Goal: Task Accomplishment & Management: Use online tool/utility

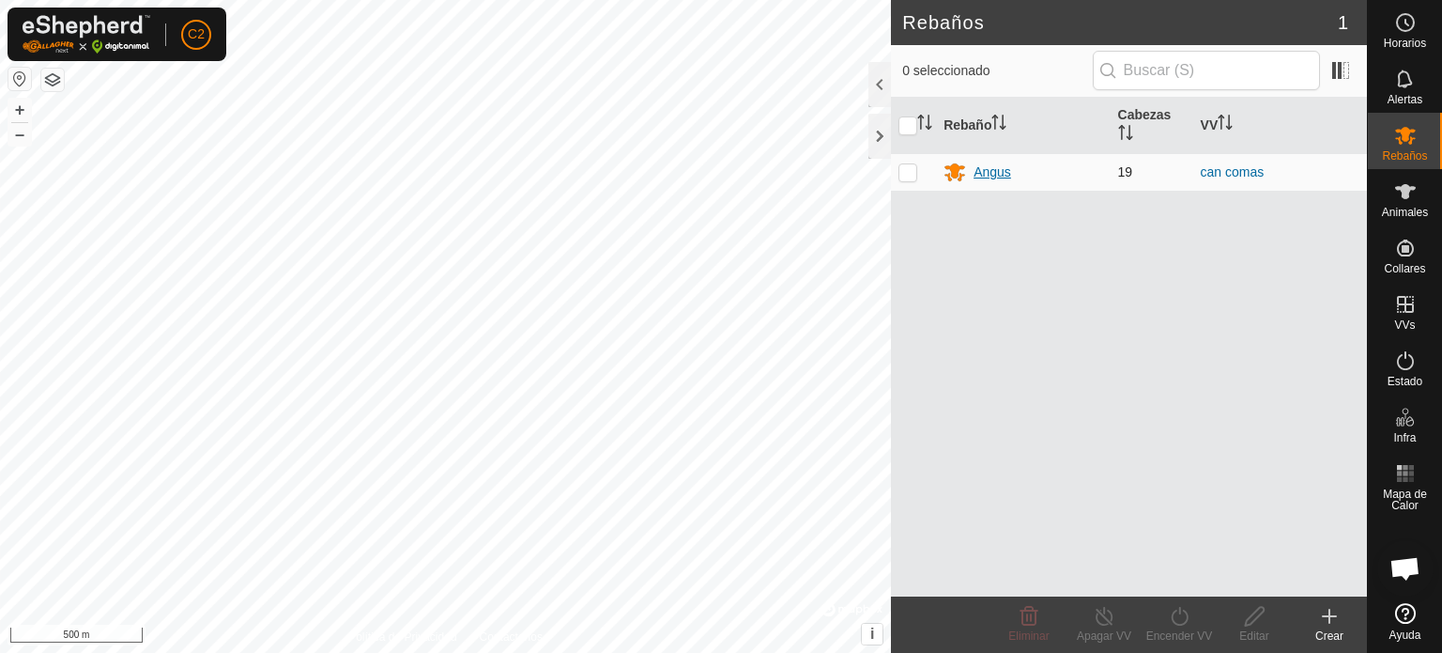
click at [993, 172] on div "Angus" at bounding box center [993, 172] width 38 height 20
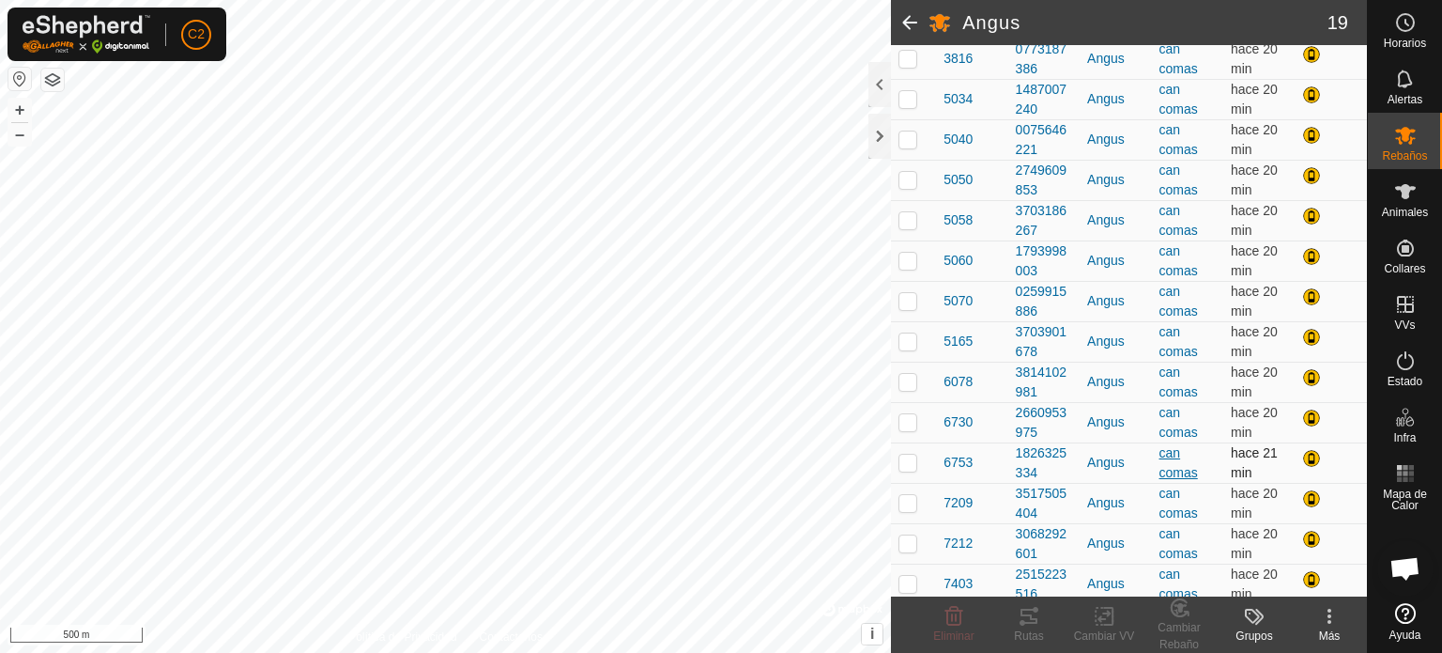
scroll to position [486, 0]
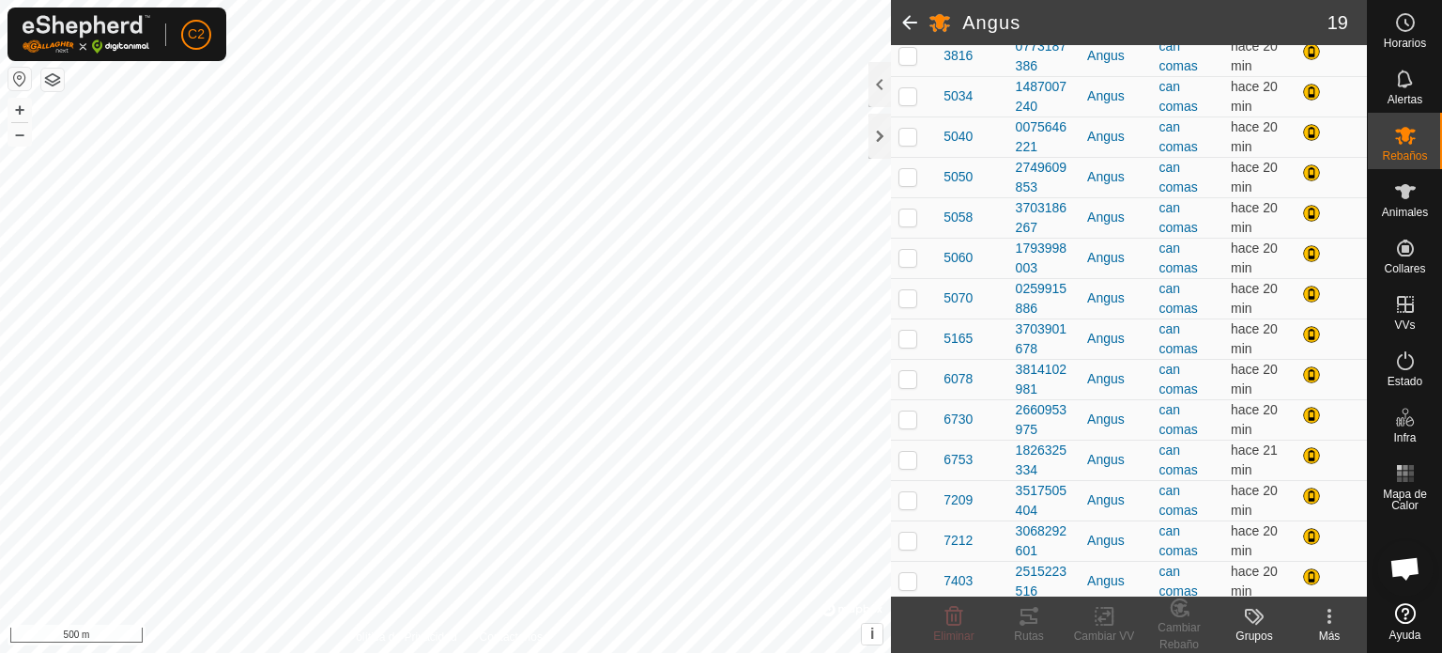
click at [1329, 627] on div "Más" at bounding box center [1329, 635] width 75 height 17
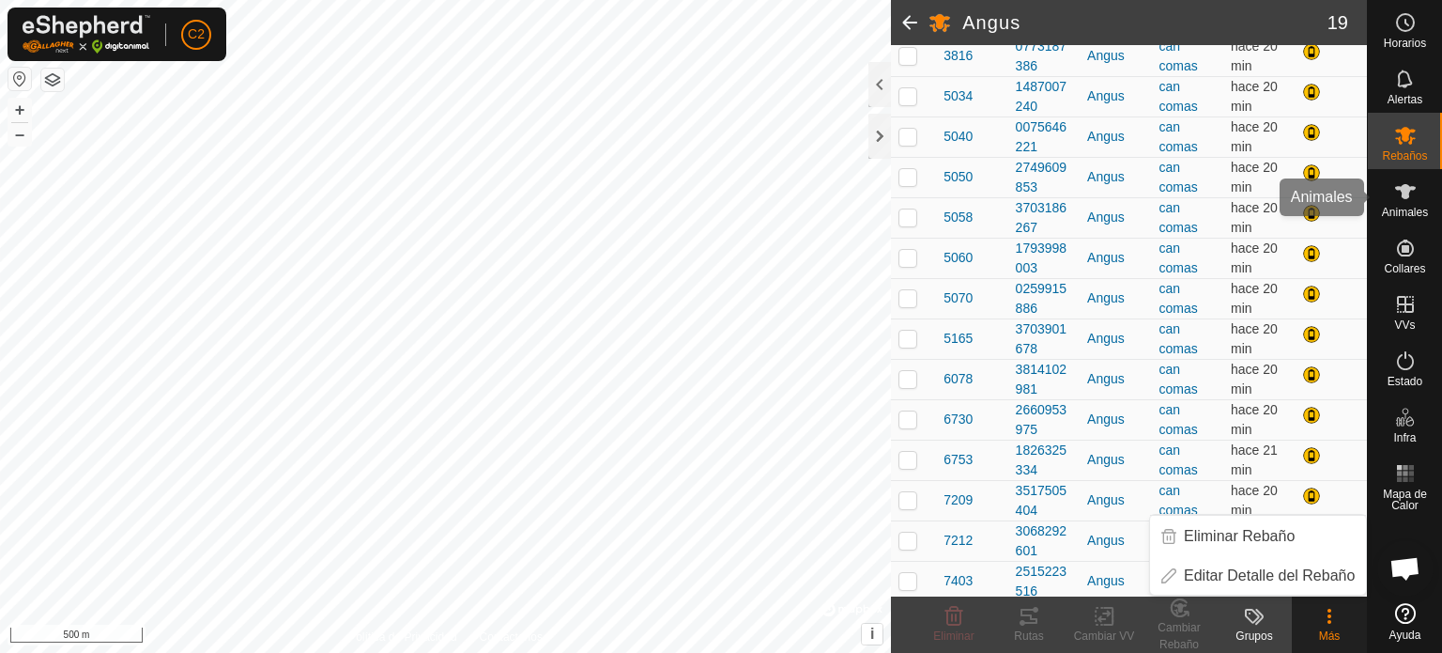
click at [1412, 195] on icon at bounding box center [1405, 191] width 23 height 23
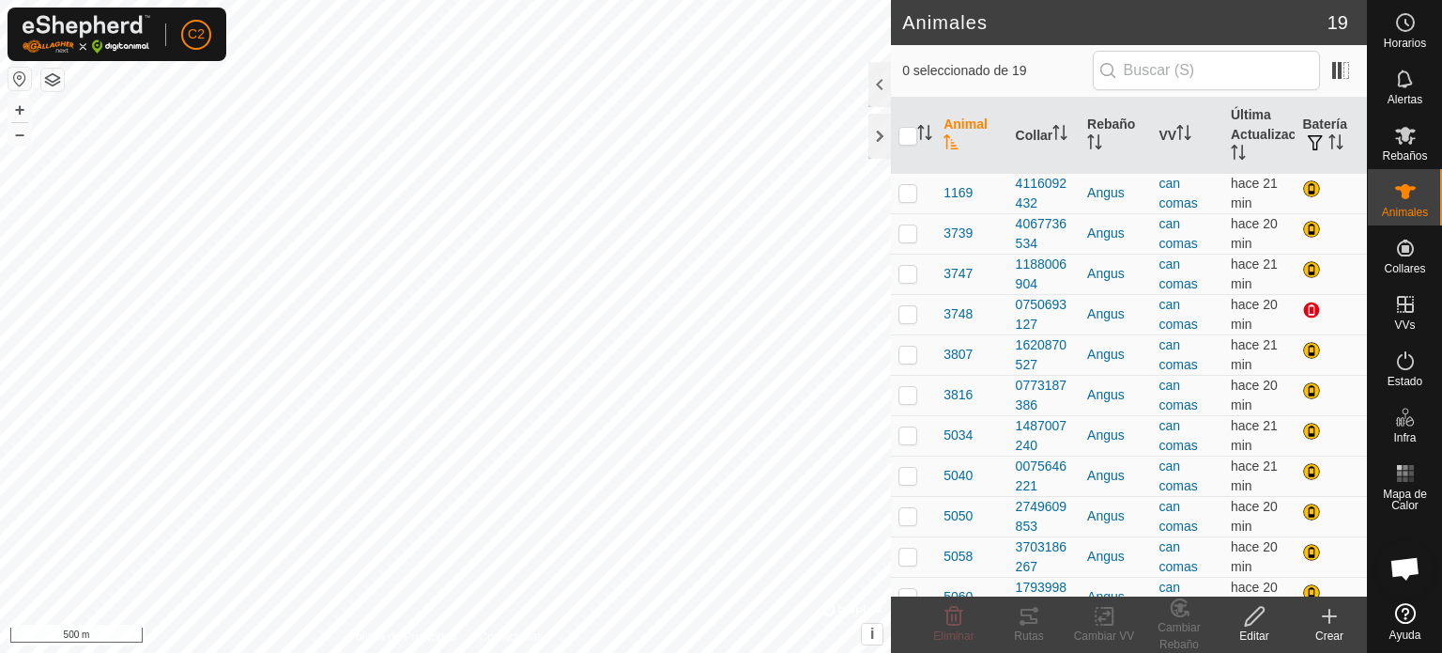
click at [1334, 616] on icon at bounding box center [1329, 616] width 13 height 0
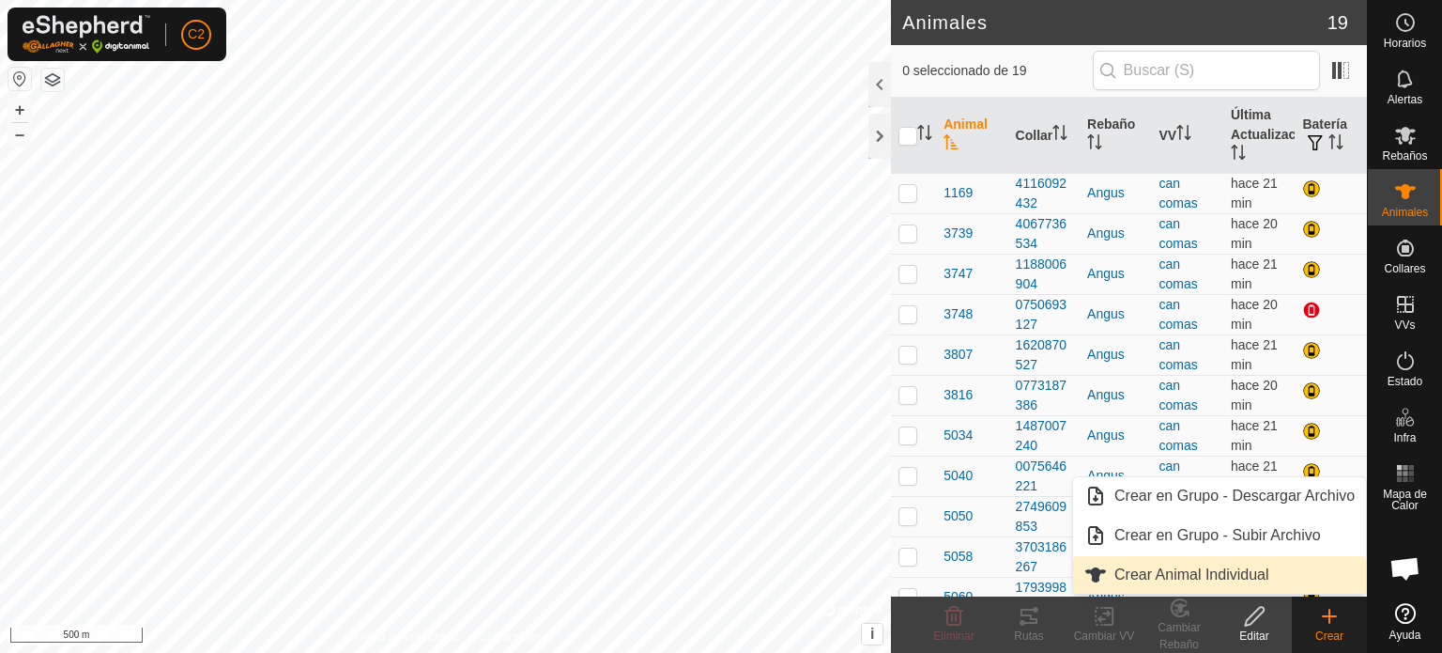
click at [1195, 568] on link "Crear Animal Individual" at bounding box center [1219, 575] width 293 height 38
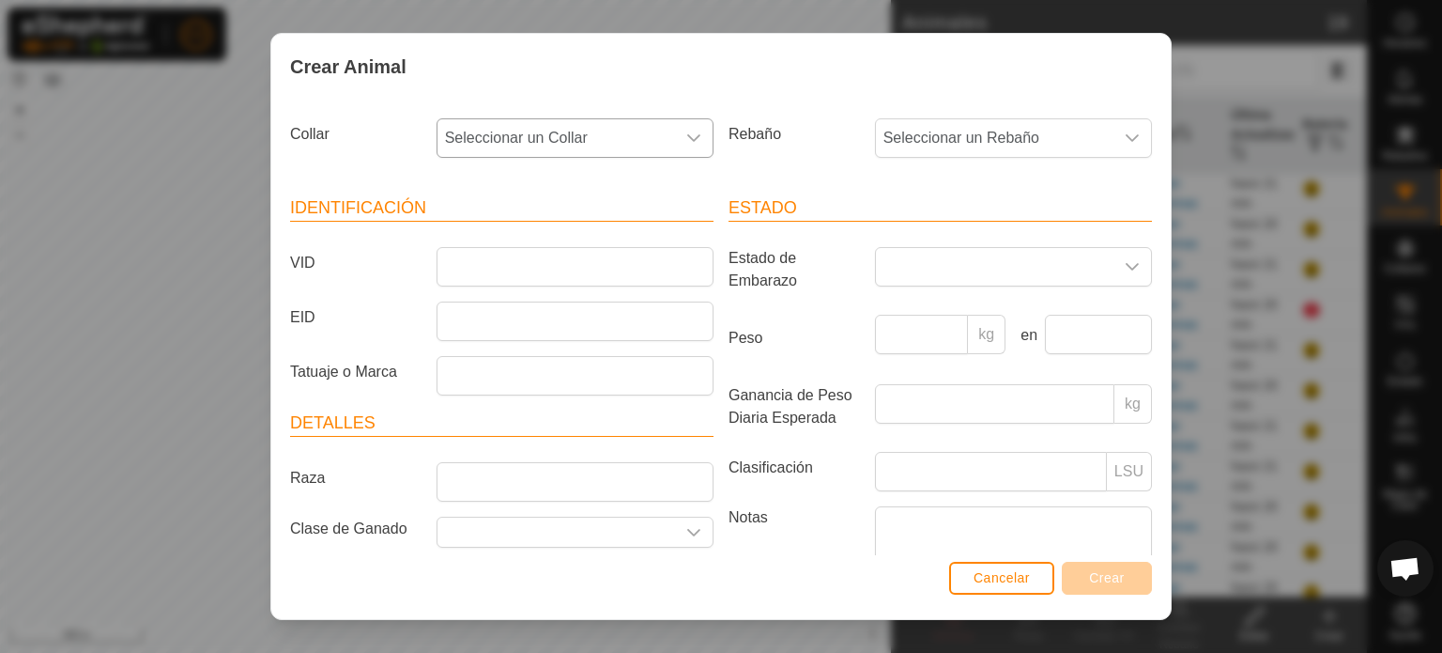
click at [608, 133] on span "Seleccionar un Collar" at bounding box center [557, 138] width 238 height 38
type input "41"
click at [490, 234] on li "4194095406" at bounding box center [573, 235] width 270 height 38
click at [501, 273] on input "VID" at bounding box center [575, 266] width 277 height 39
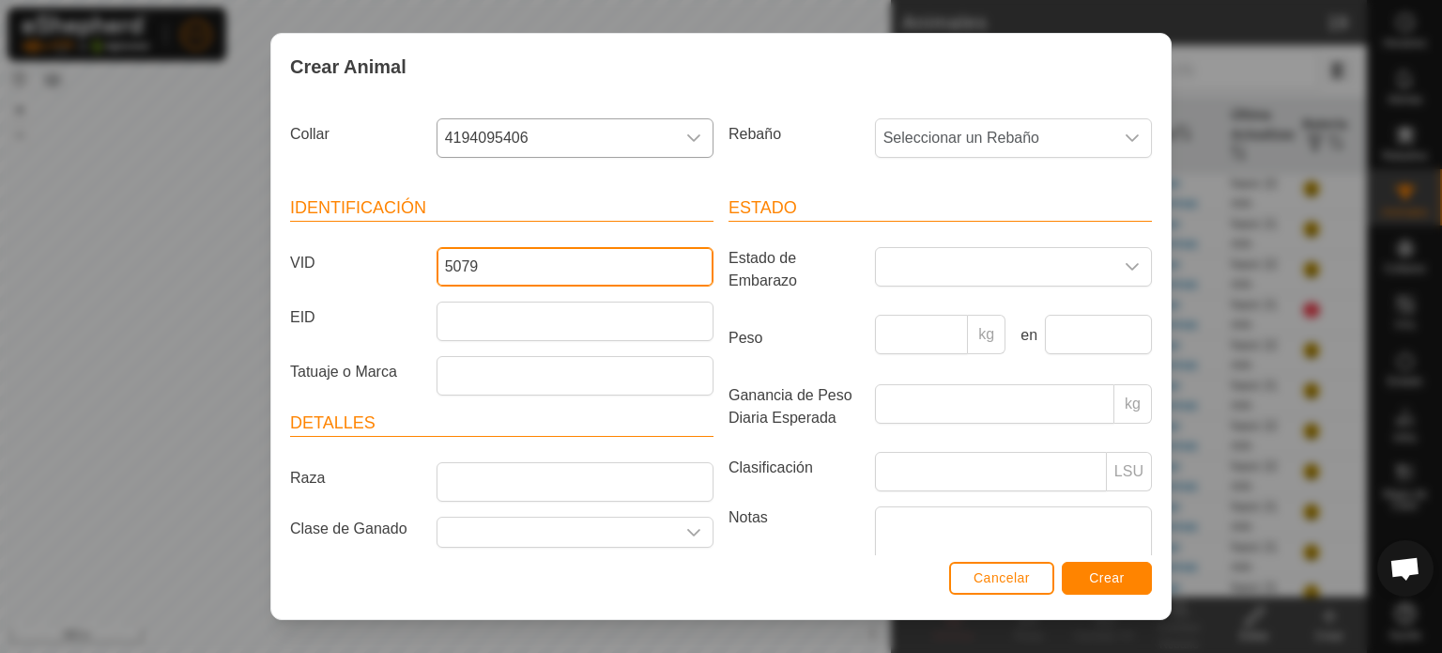
type input "5079"
click at [1096, 577] on span "Crear" at bounding box center [1107, 577] width 36 height 15
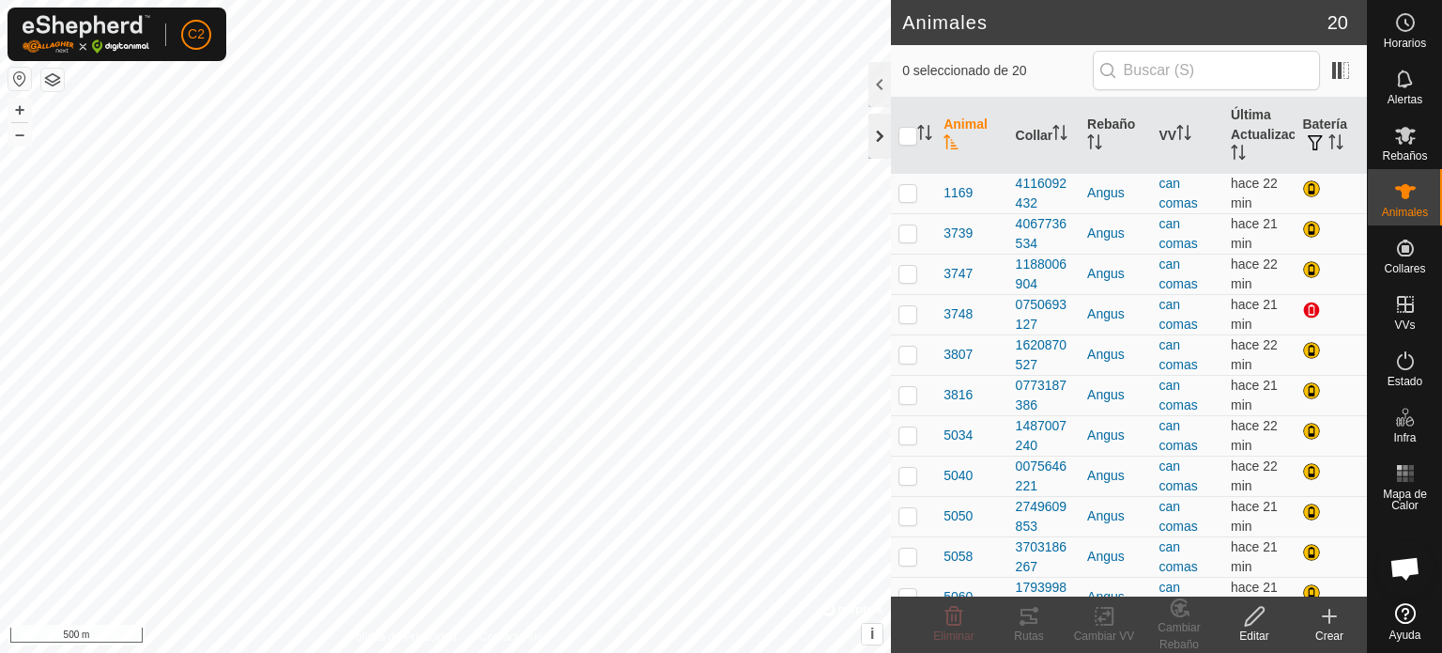
click at [878, 142] on div at bounding box center [879, 136] width 23 height 45
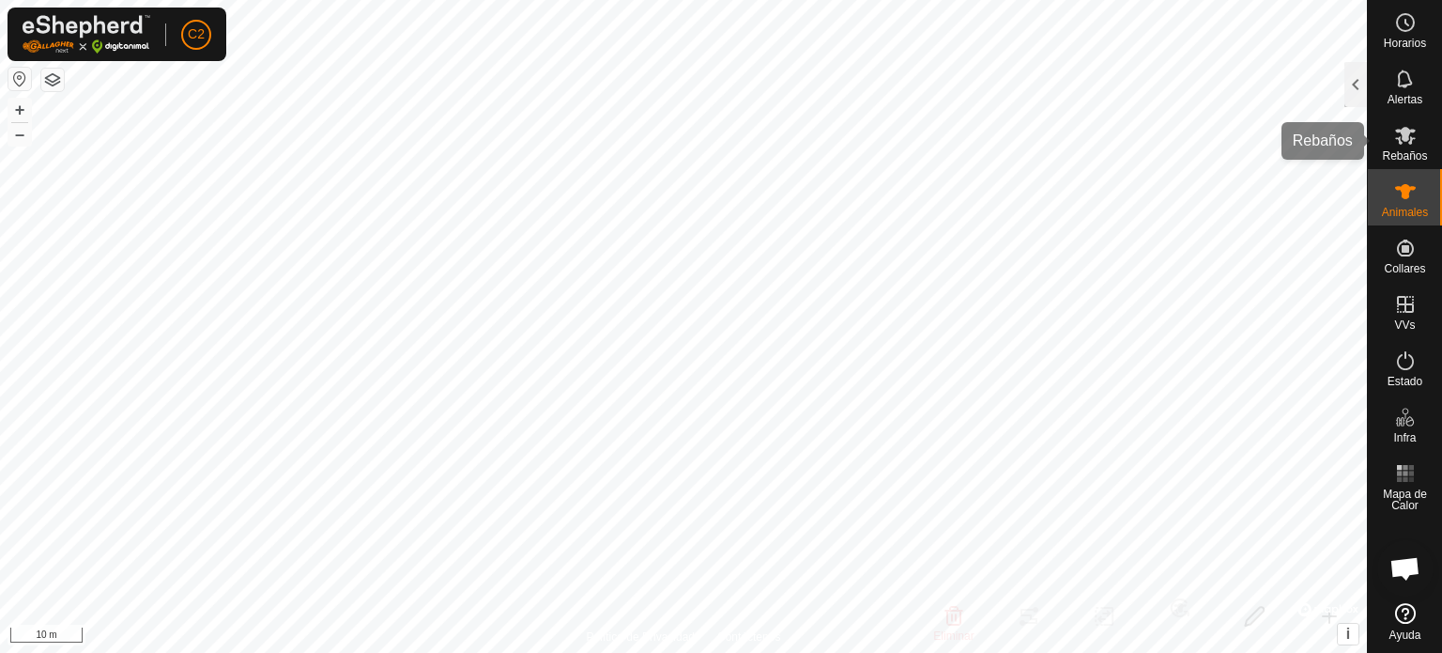
click at [1405, 150] on span "Rebaños" at bounding box center [1404, 155] width 45 height 11
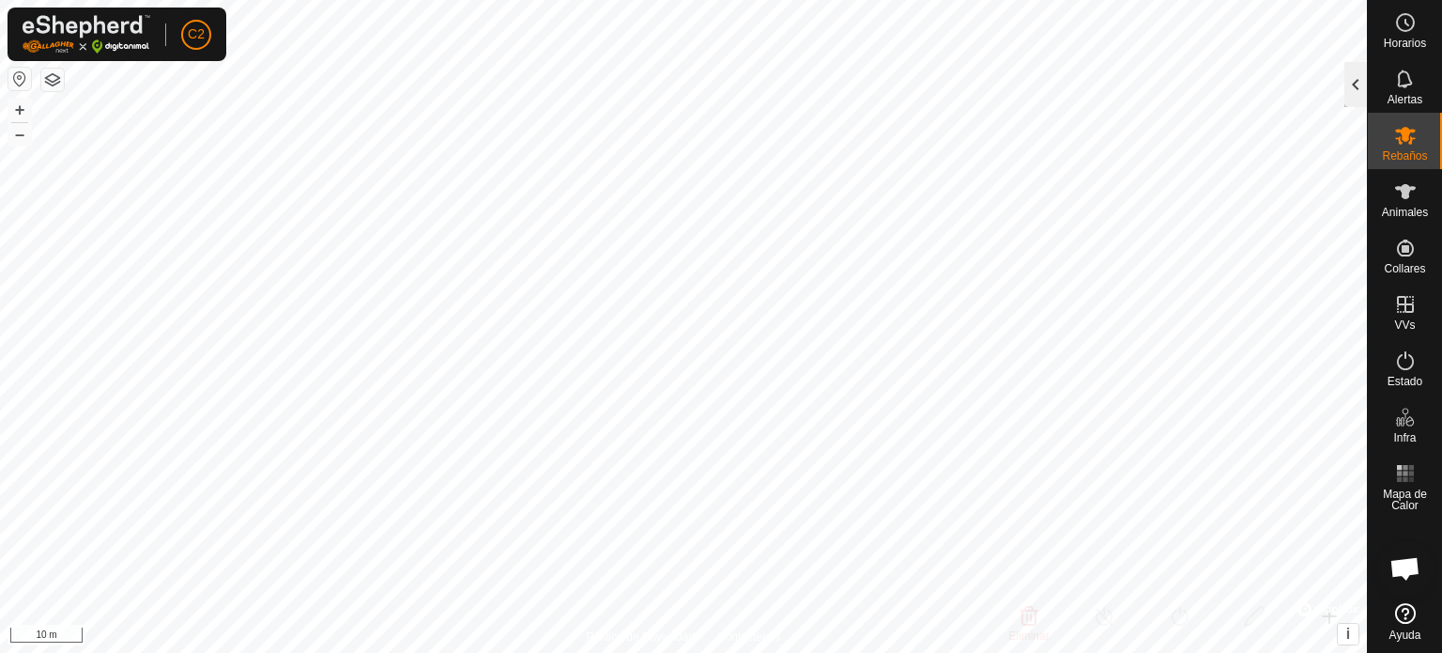
click at [1349, 79] on div at bounding box center [1356, 84] width 23 height 45
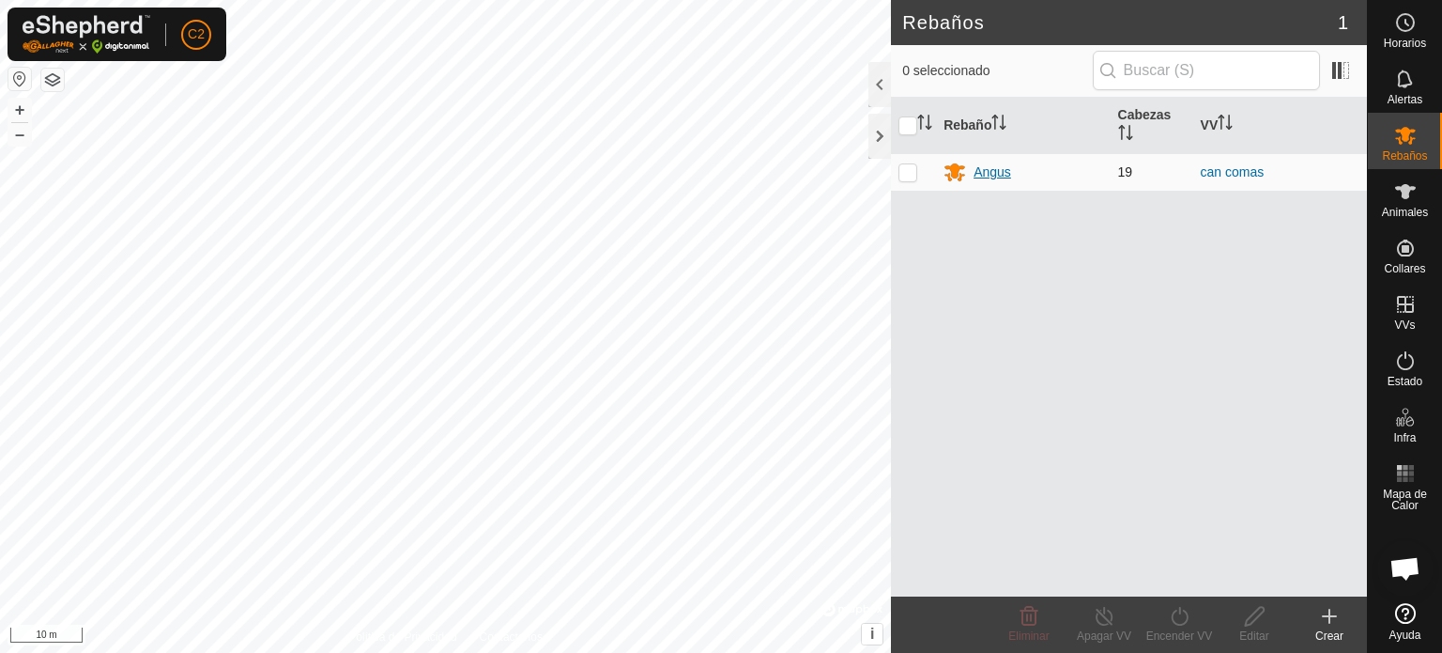
click at [990, 169] on div "Angus" at bounding box center [993, 172] width 38 height 20
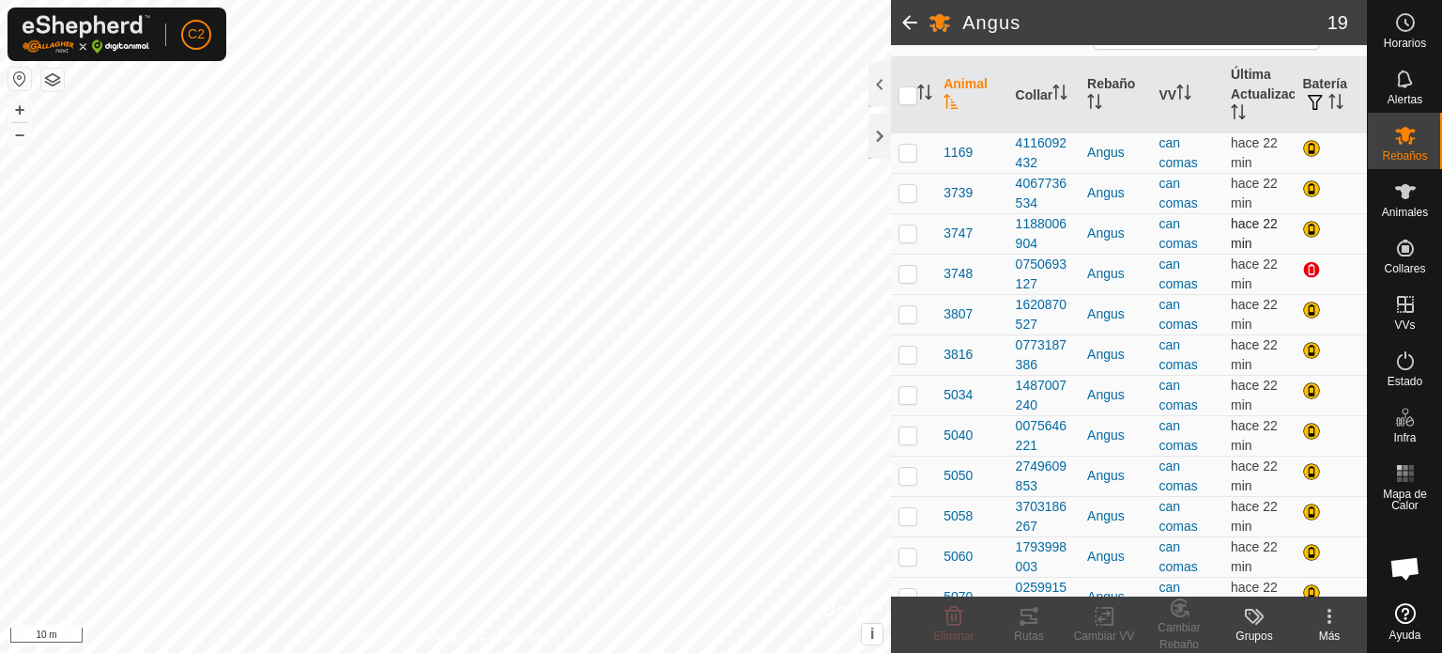
scroll to position [282, 0]
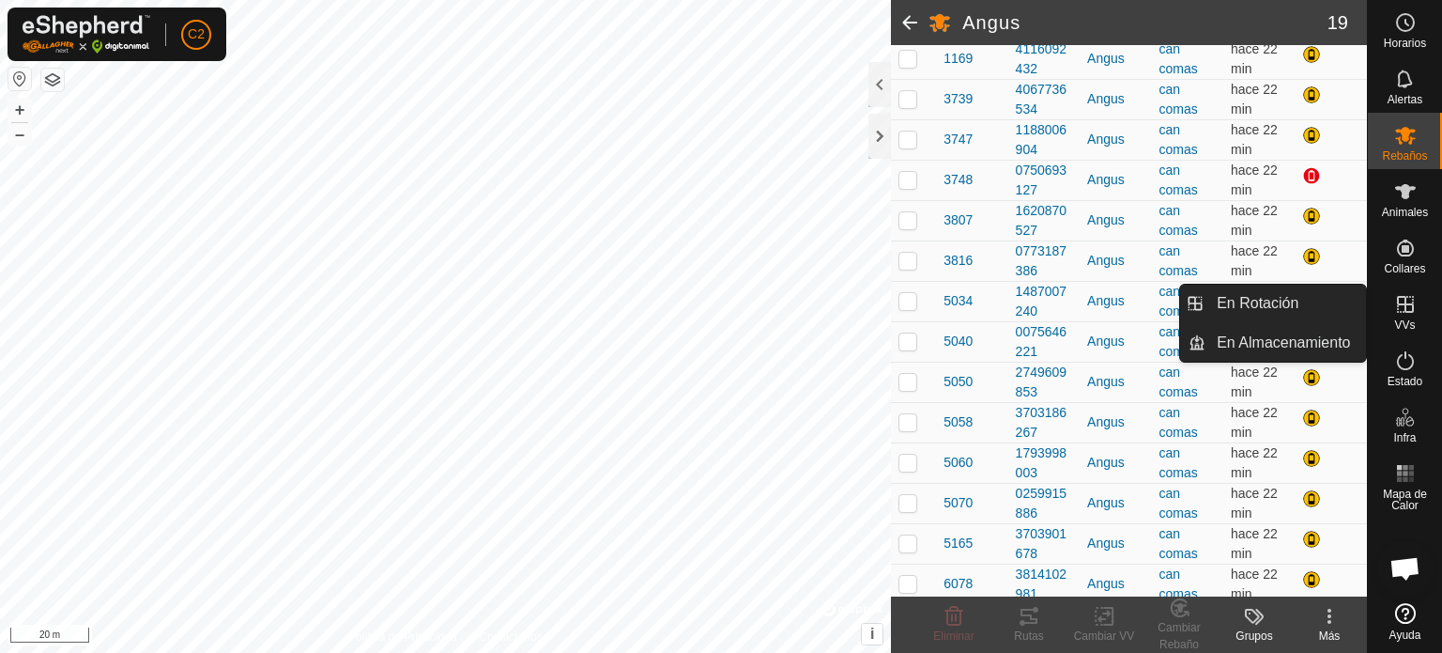
click at [1401, 311] on icon at bounding box center [1405, 304] width 23 height 23
click at [1266, 306] on link "En Rotación" at bounding box center [1286, 303] width 161 height 38
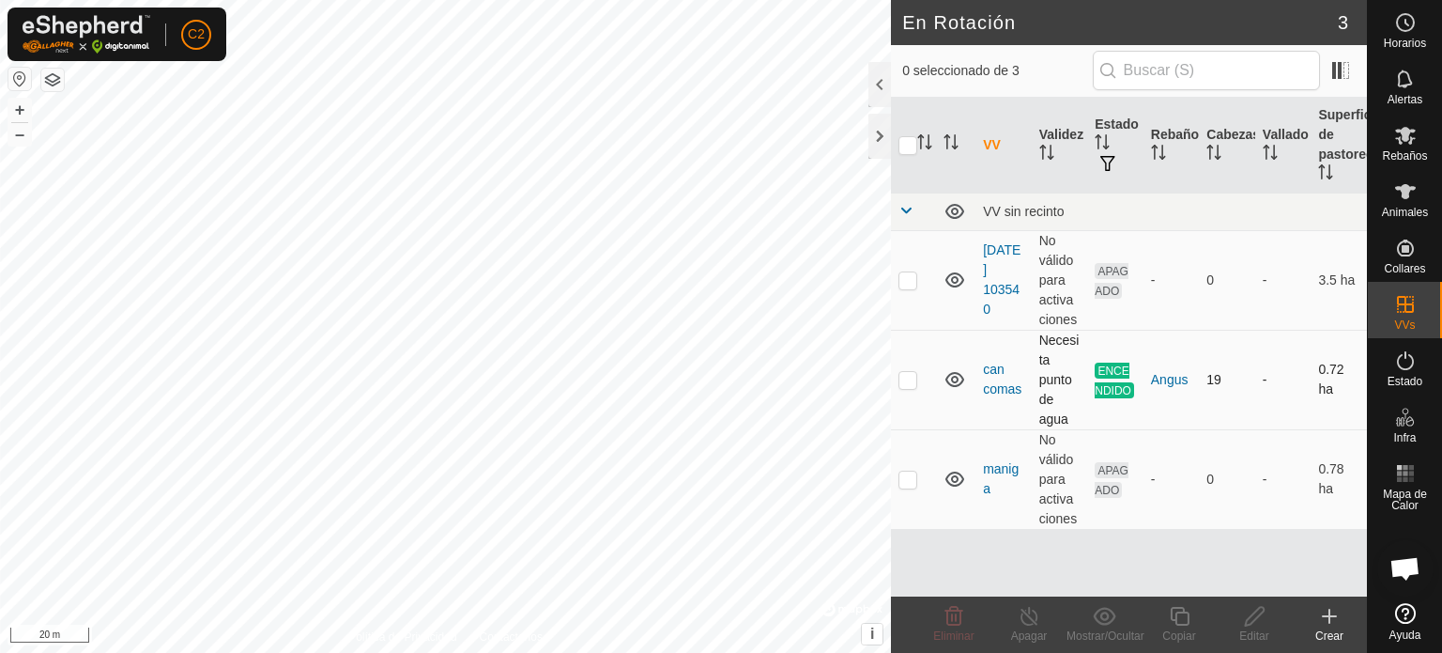
click at [1210, 376] on td "19" at bounding box center [1227, 380] width 56 height 100
click at [909, 378] on p-checkbox at bounding box center [908, 379] width 19 height 15
checkbox input "false"
click at [1404, 359] on icon at bounding box center [1405, 360] width 23 height 23
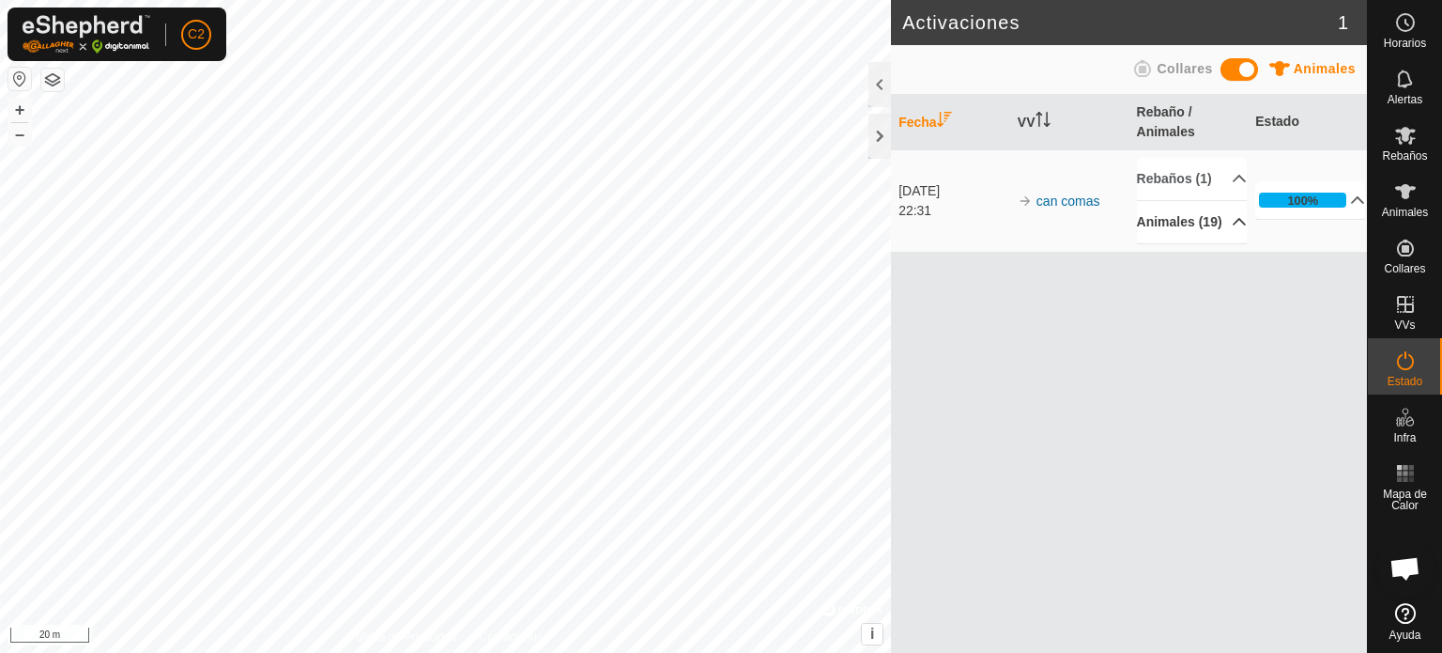
click at [1232, 243] on p-accordion-header "Animales (19)" at bounding box center [1192, 222] width 110 height 42
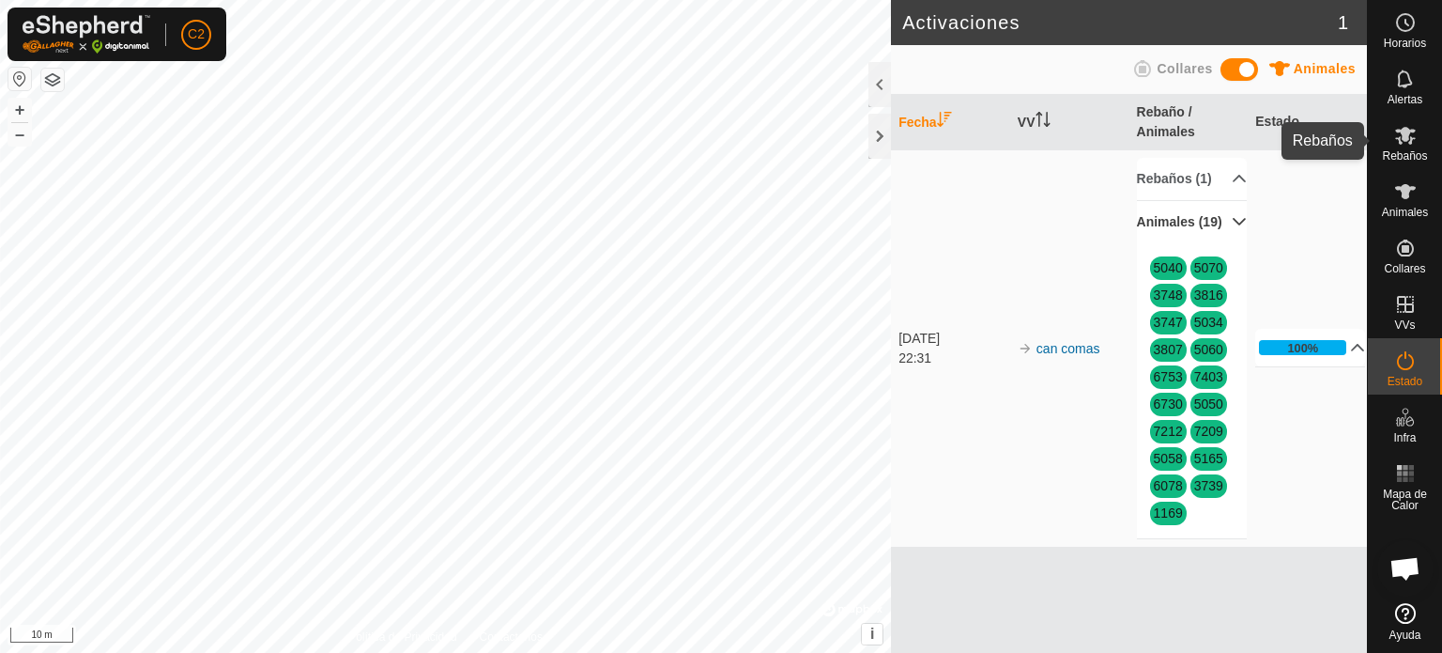
click at [1406, 139] on icon at bounding box center [1405, 136] width 21 height 18
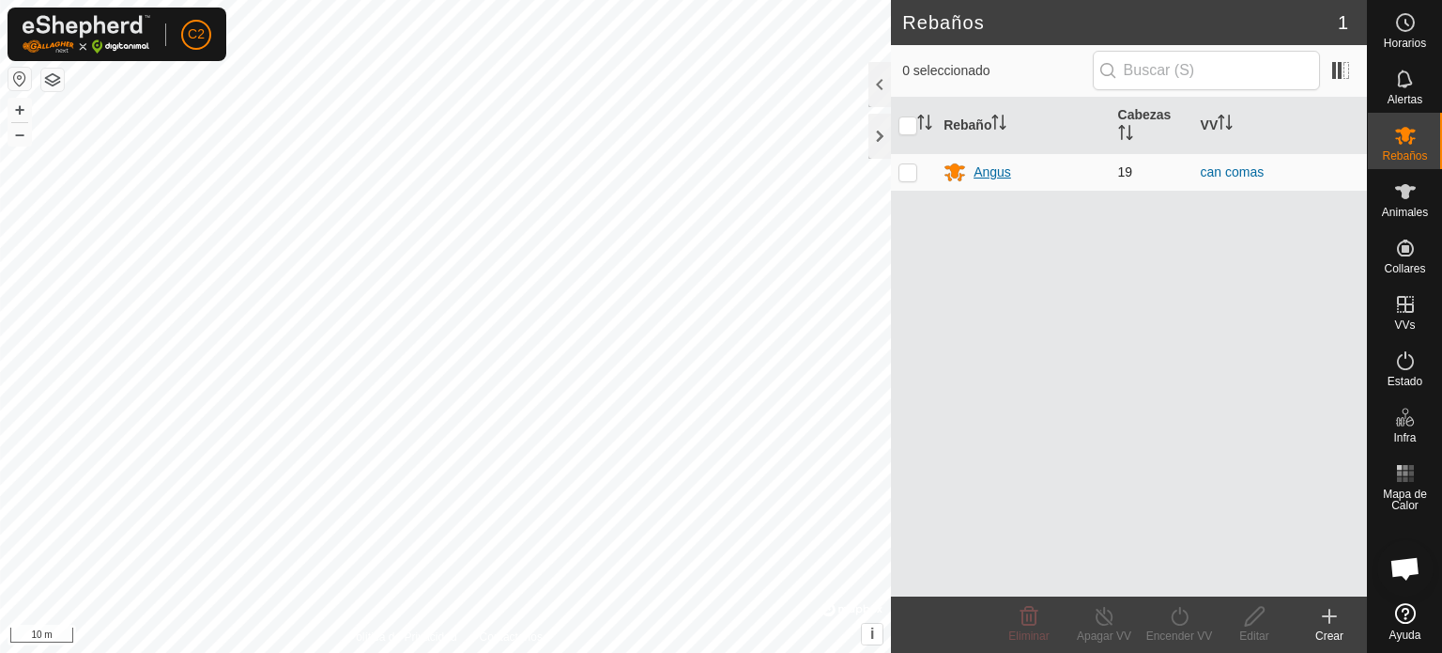
click at [983, 168] on div "Angus" at bounding box center [993, 172] width 38 height 20
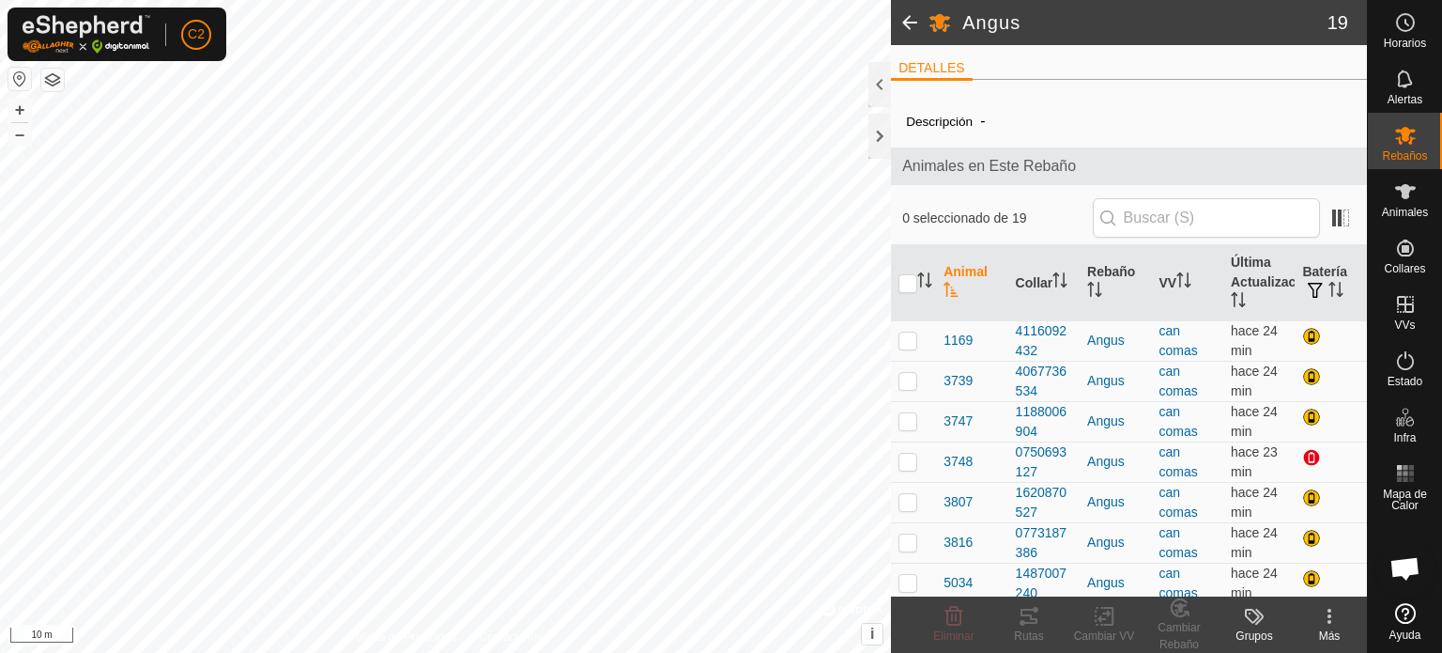
click at [1332, 623] on icon at bounding box center [1329, 616] width 23 height 23
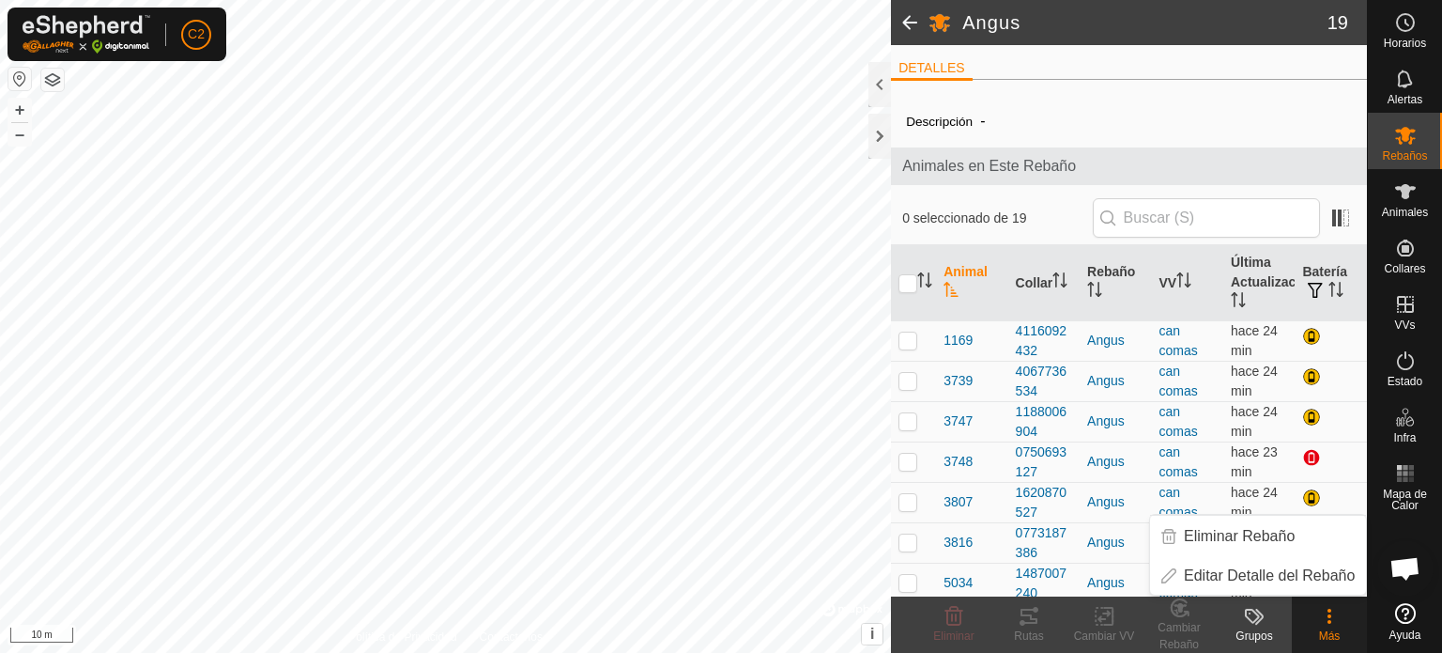
click at [1332, 623] on icon at bounding box center [1329, 616] width 23 height 23
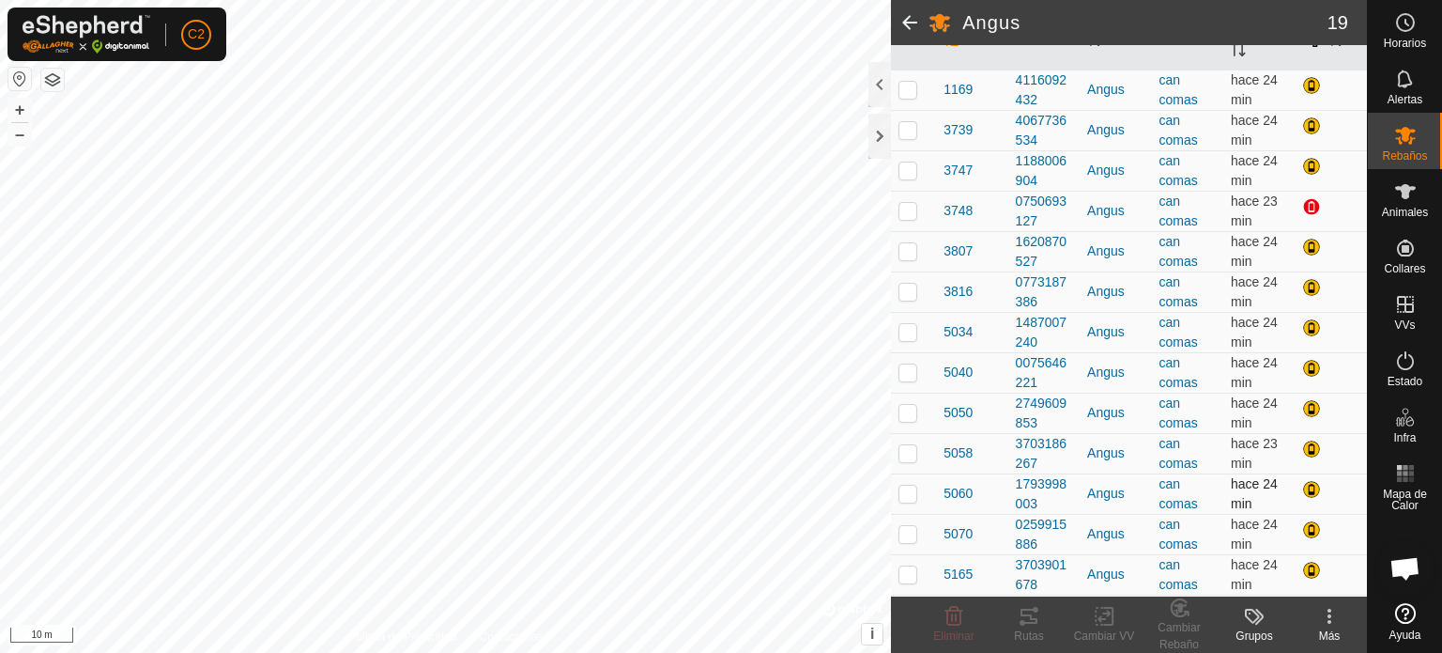
scroll to position [205, 0]
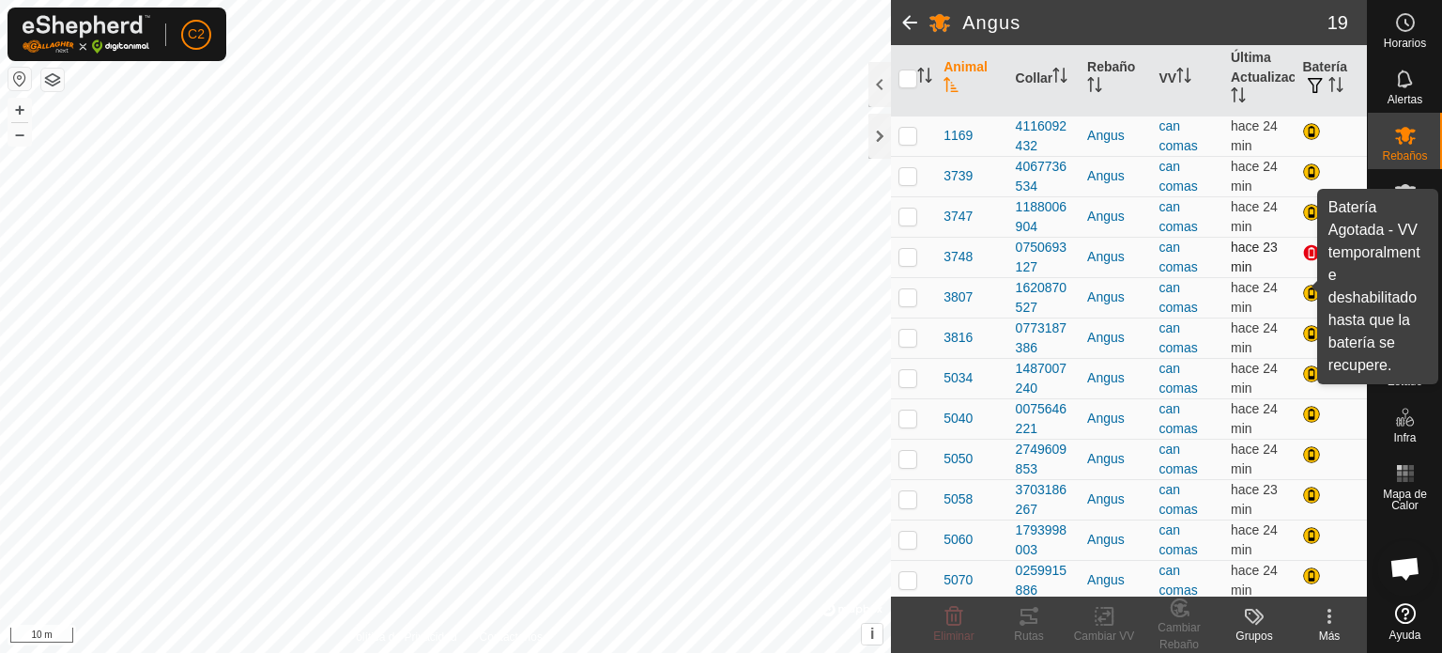
click at [1302, 248] on div at bounding box center [1313, 254] width 23 height 23
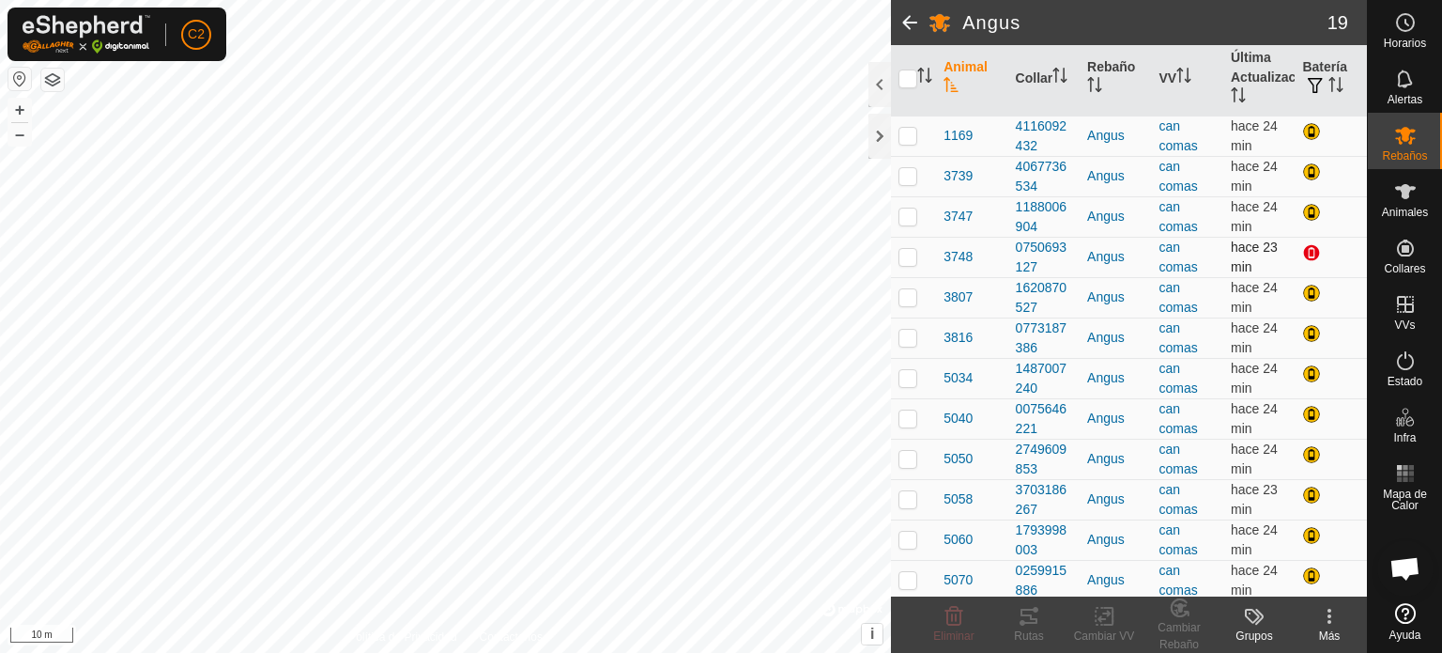
click at [913, 256] on p-checkbox at bounding box center [908, 256] width 19 height 15
checkbox input "false"
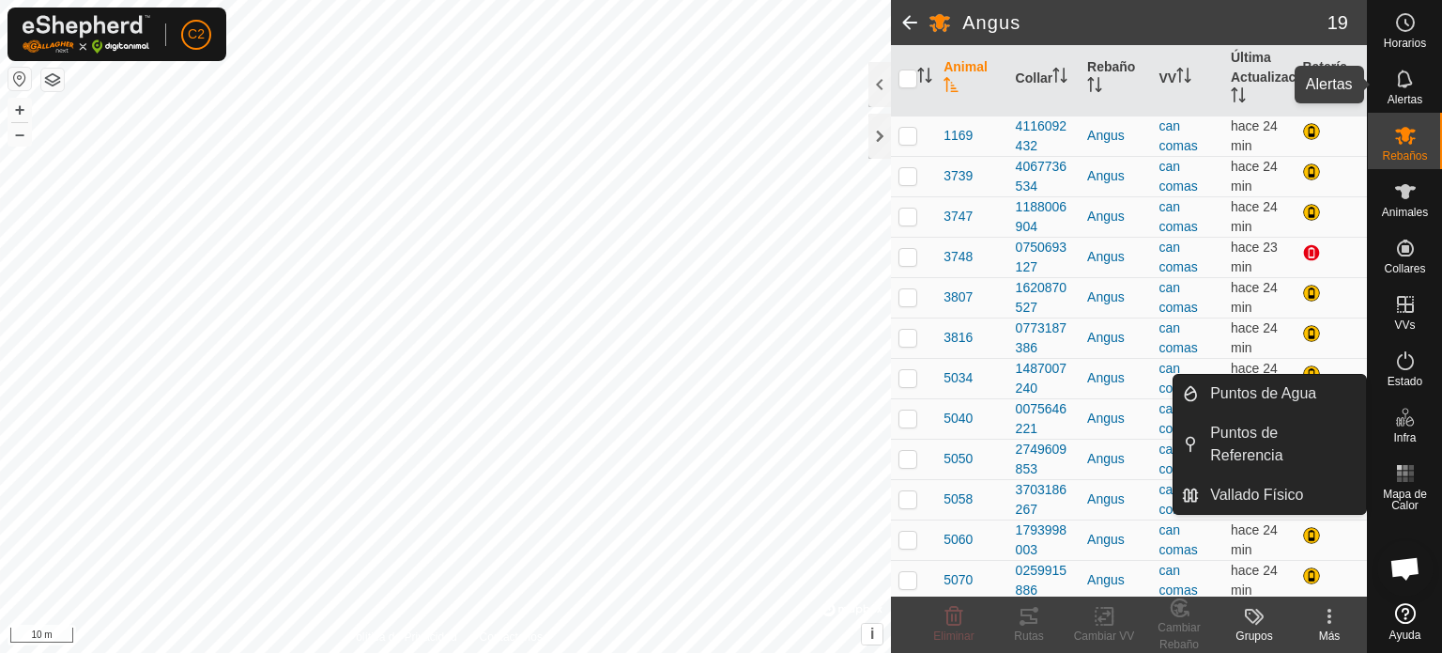
click at [1406, 74] on icon at bounding box center [1405, 79] width 23 height 23
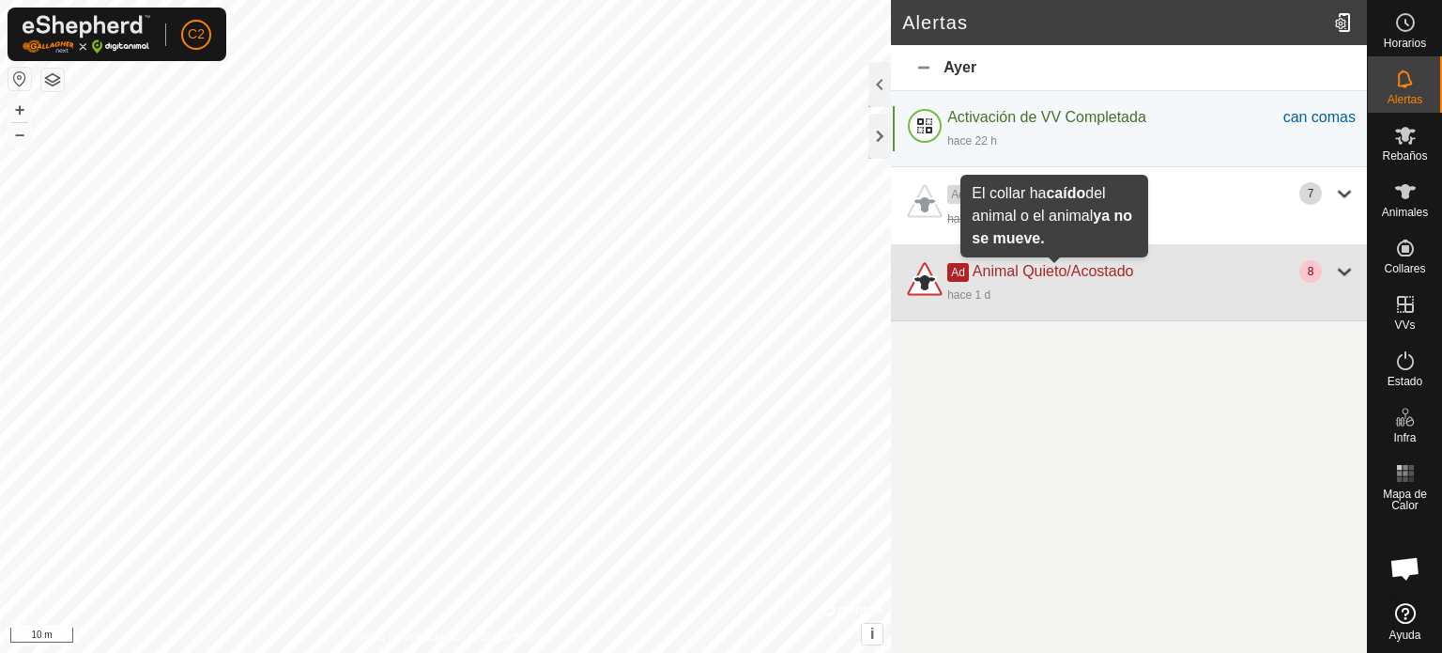
click at [1070, 276] on span "Animal Quieto/Acostado" at bounding box center [1053, 271] width 161 height 16
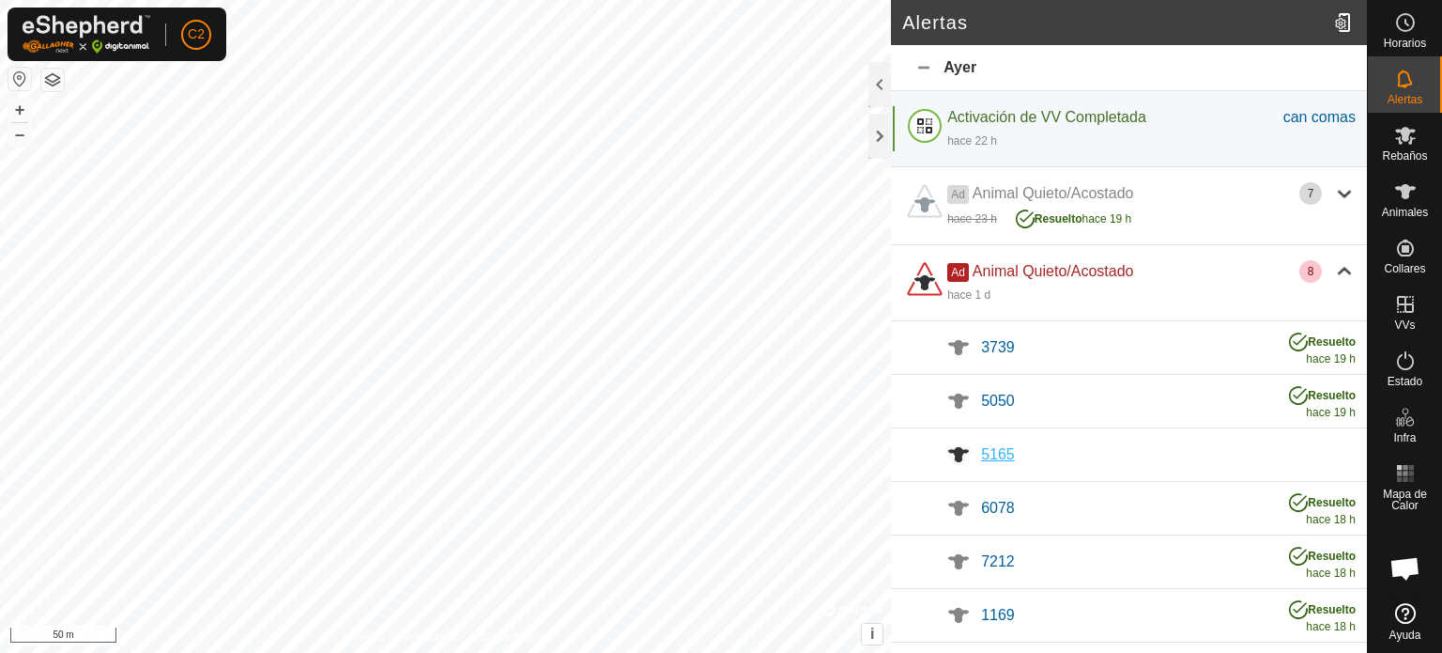
click at [995, 443] on div "5165" at bounding box center [1168, 454] width 375 height 23
click at [995, 448] on span "5165" at bounding box center [998, 454] width 34 height 16
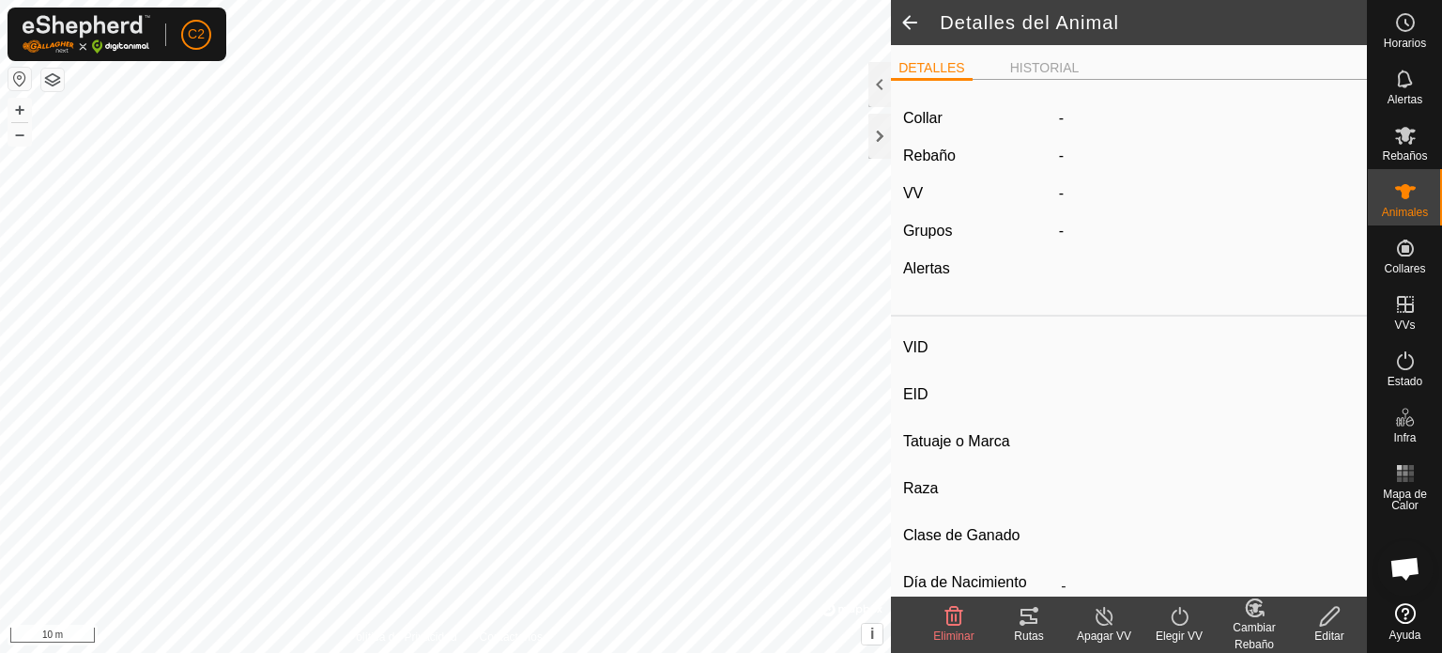
type input "5165"
type input "-"
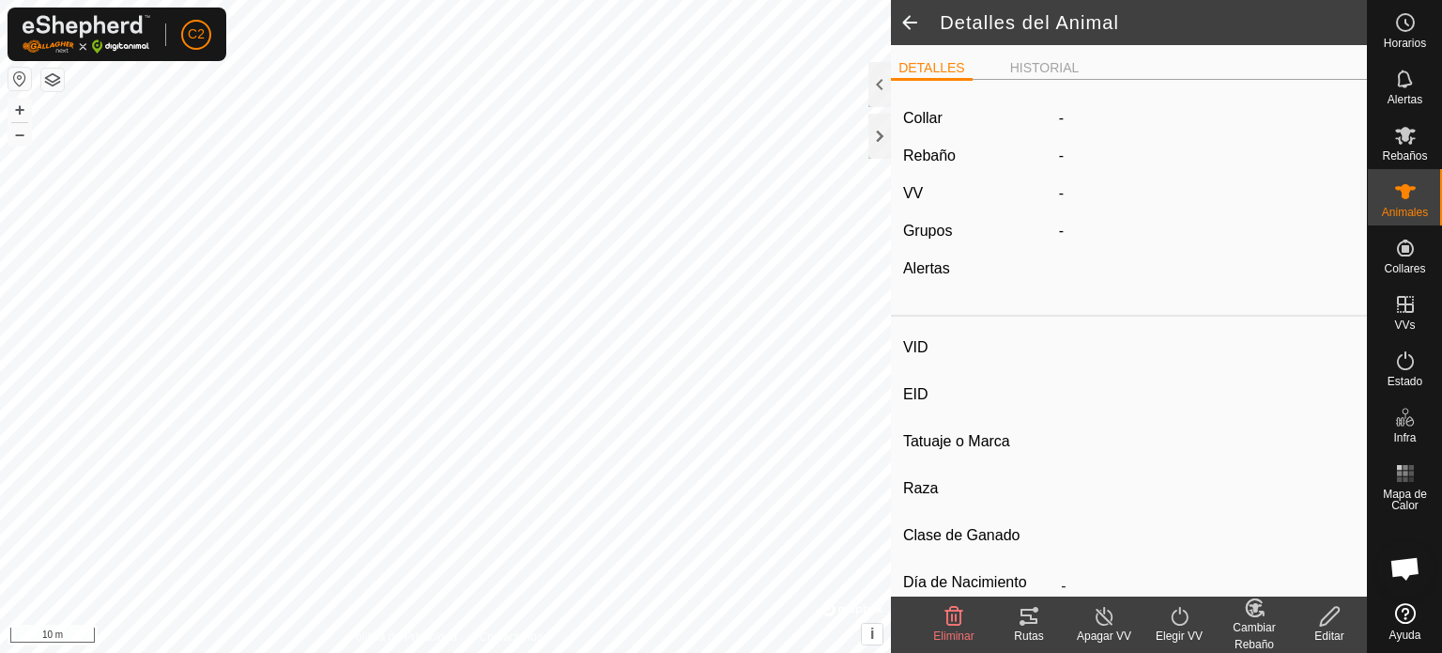
type input "0 kg"
type input "-"
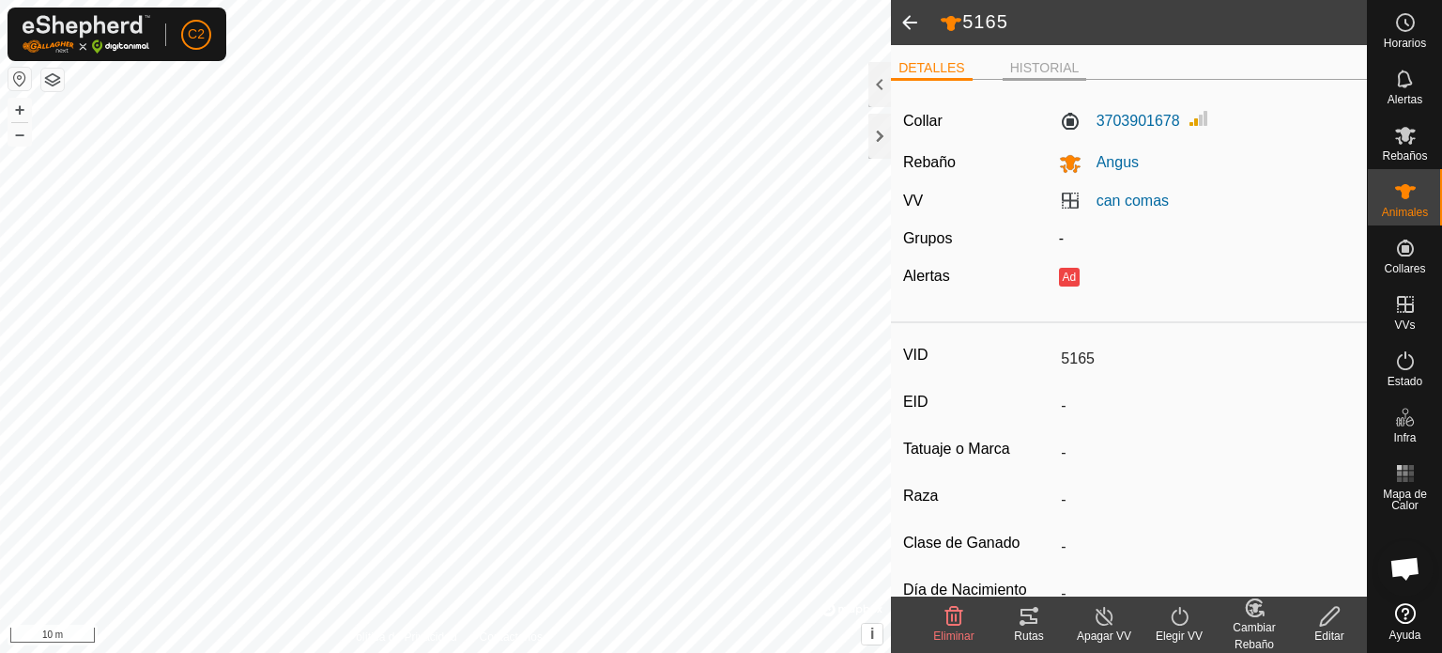
click at [1036, 64] on li "HISTORIAL" at bounding box center [1045, 69] width 85 height 23
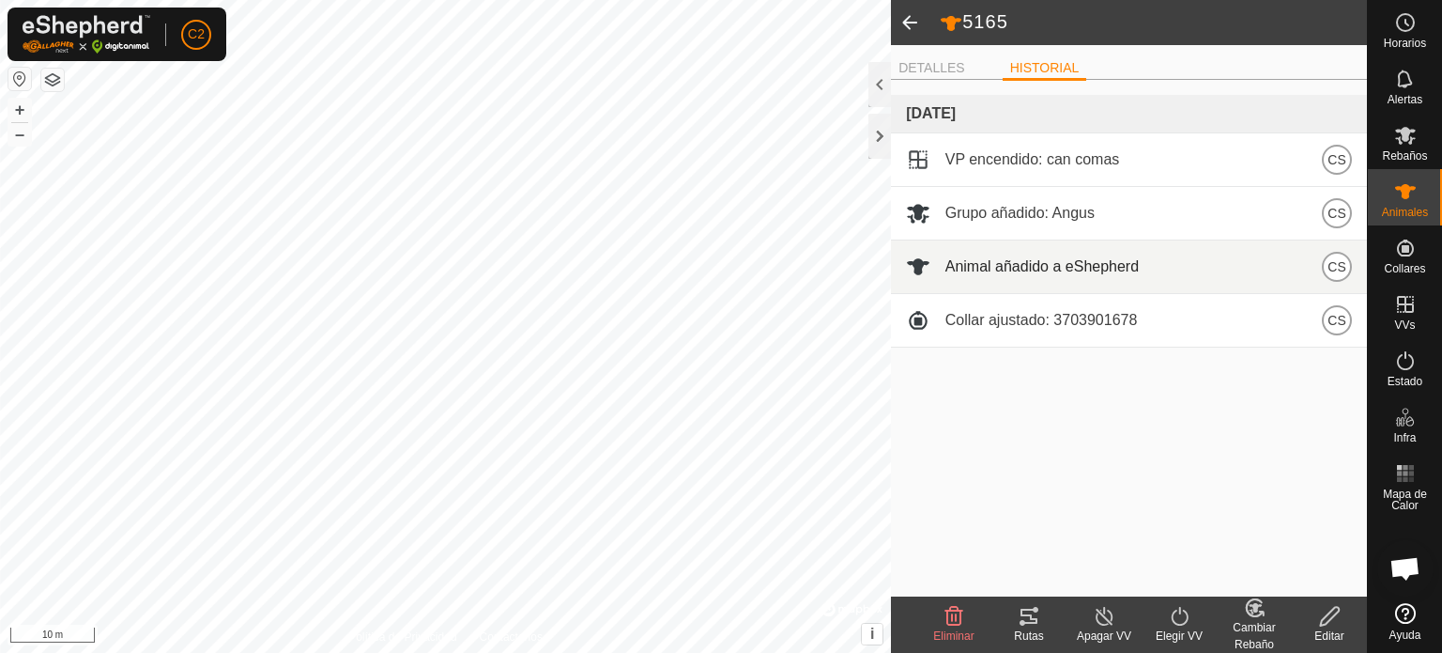
click at [1087, 266] on span "Animal añadido a eShepherd" at bounding box center [1041, 266] width 193 height 23
click at [972, 266] on span "Animal añadido a eShepherd" at bounding box center [1041, 266] width 193 height 23
click at [912, 263] on span at bounding box center [918, 266] width 24 height 24
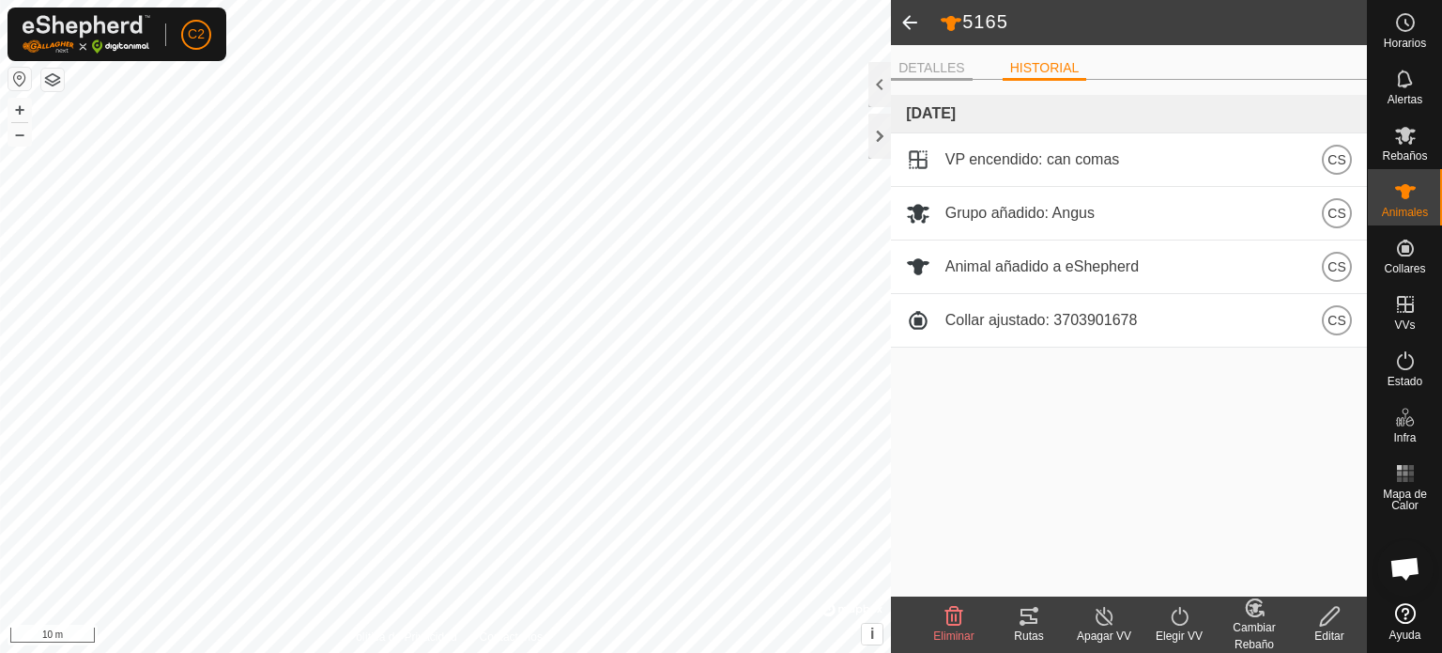
click at [927, 60] on li "DETALLES" at bounding box center [932, 69] width 82 height 23
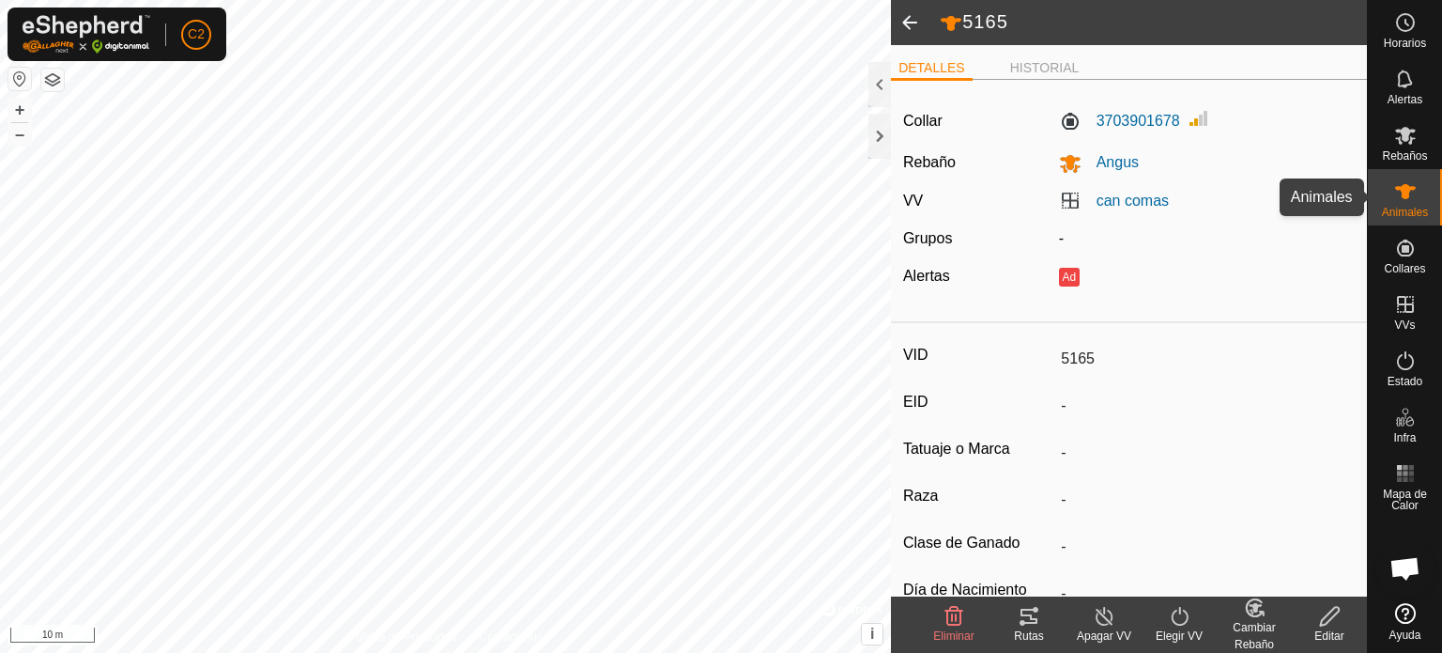
click at [1401, 192] on icon at bounding box center [1405, 191] width 23 height 23
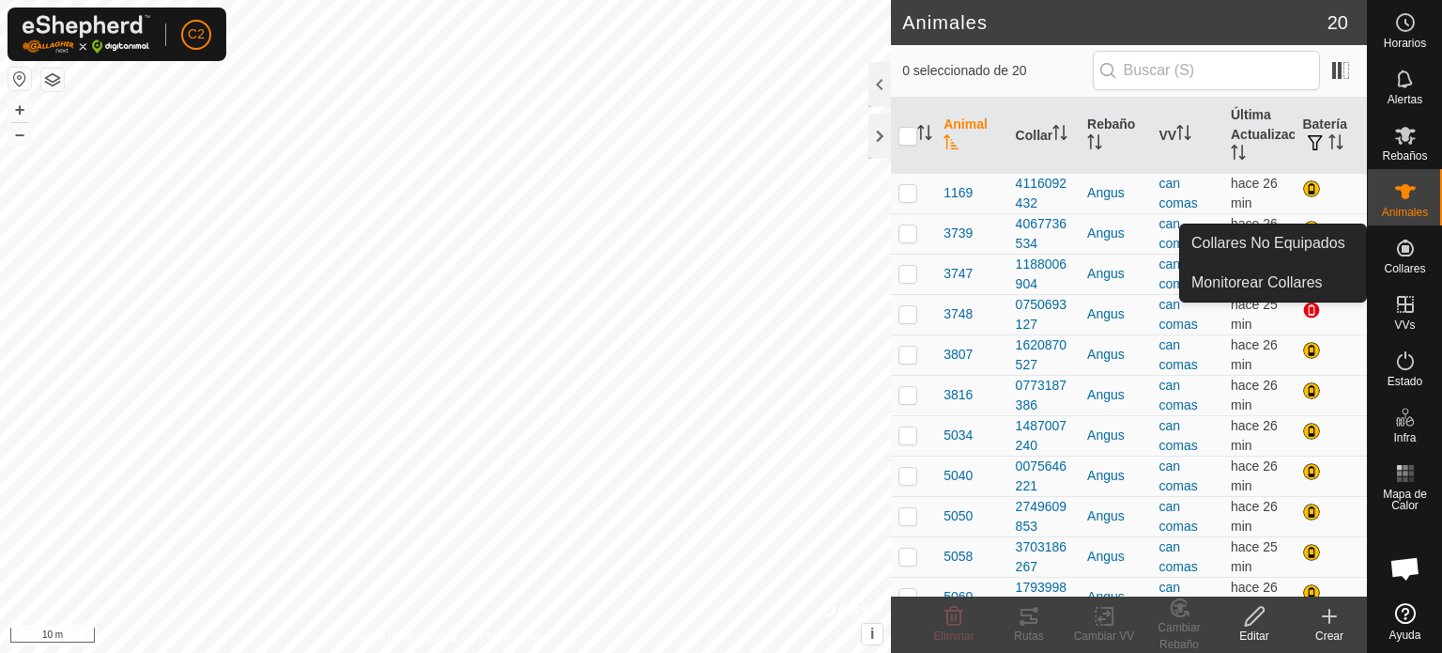
click at [1398, 251] on icon at bounding box center [1405, 247] width 17 height 17
click at [1412, 247] on icon at bounding box center [1405, 247] width 17 height 17
click at [1398, 254] on icon at bounding box center [1405, 247] width 17 height 17
click at [1270, 281] on link "Monitorear Collares" at bounding box center [1273, 283] width 186 height 38
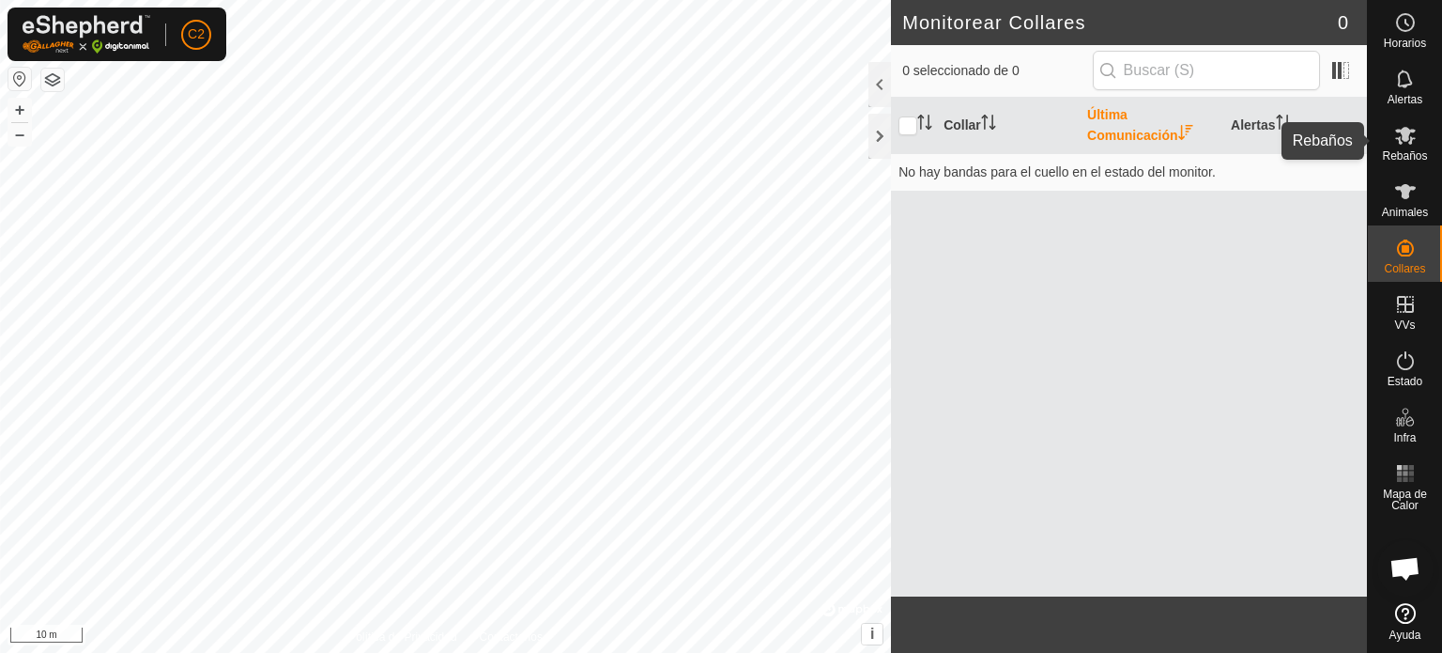
click at [1417, 131] on es-mob-svg-icon at bounding box center [1406, 135] width 34 height 30
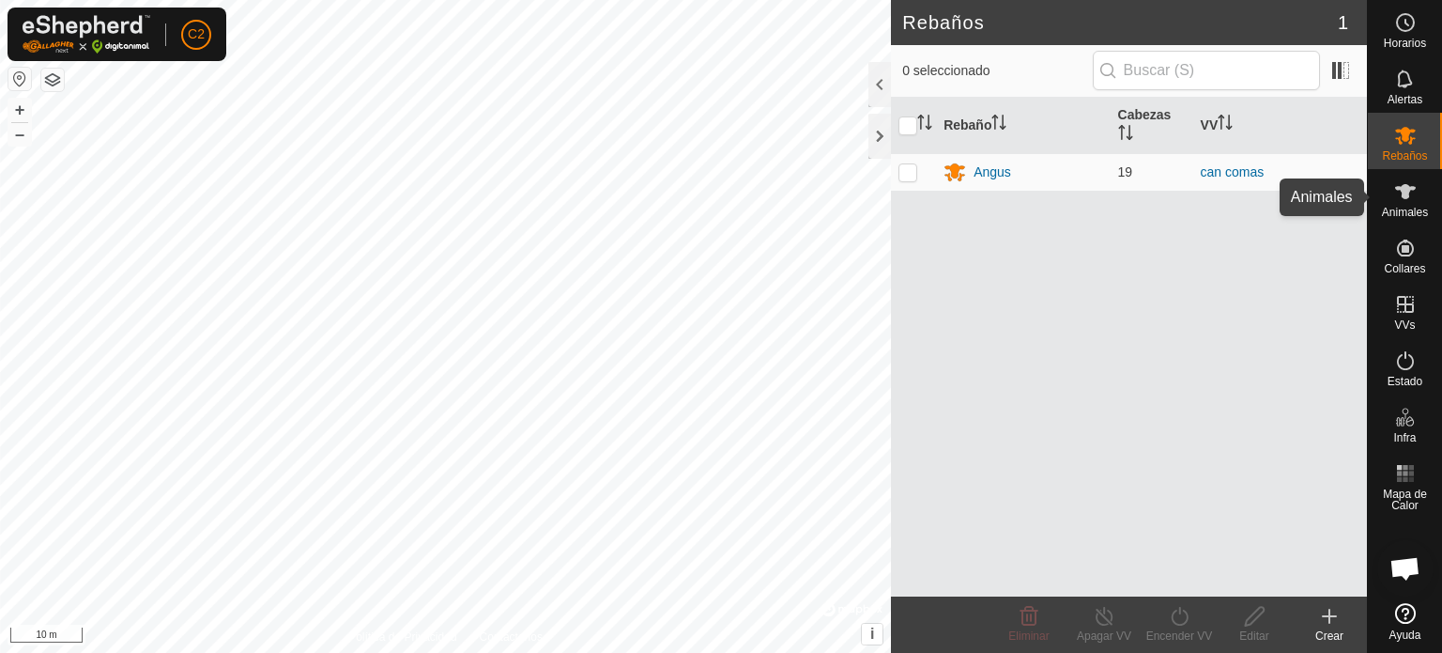
click at [1416, 187] on es-animals-svg-icon at bounding box center [1406, 192] width 34 height 30
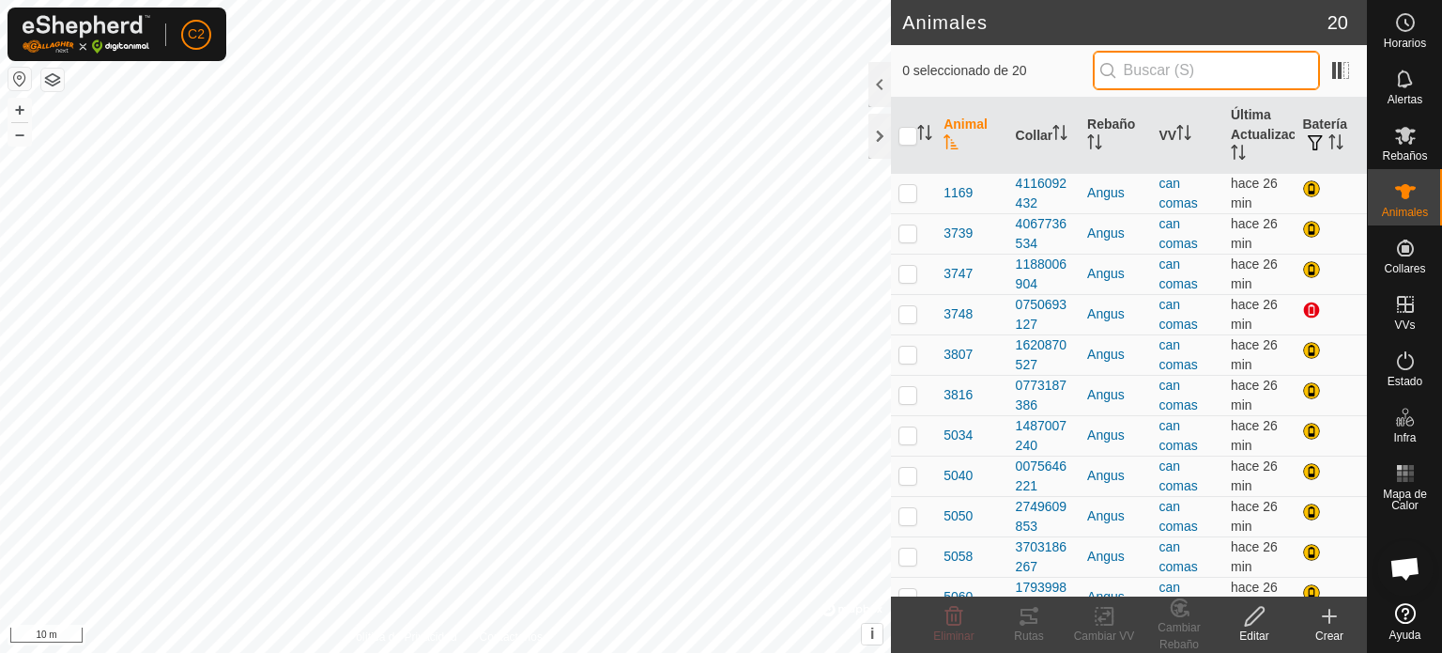
click at [1172, 76] on input "text" at bounding box center [1206, 70] width 227 height 39
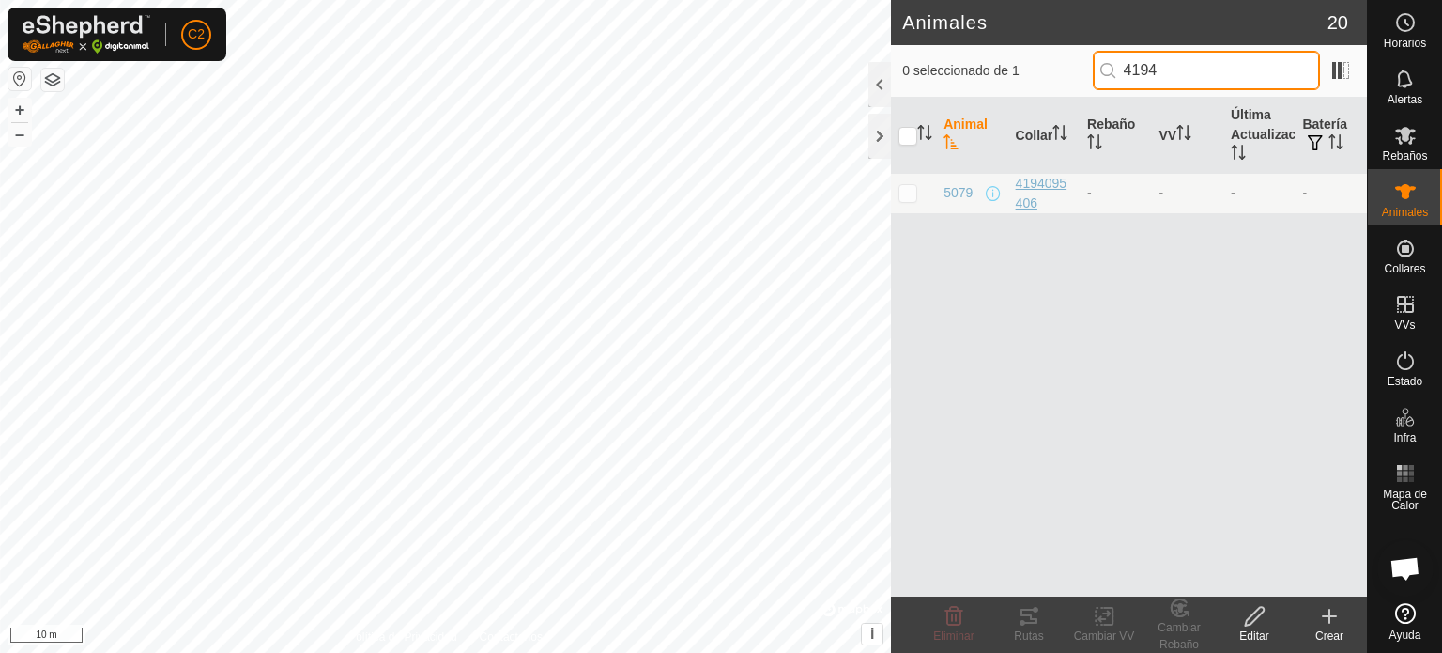
type input "4194"
click at [1023, 179] on div "4194095406" at bounding box center [1044, 193] width 56 height 39
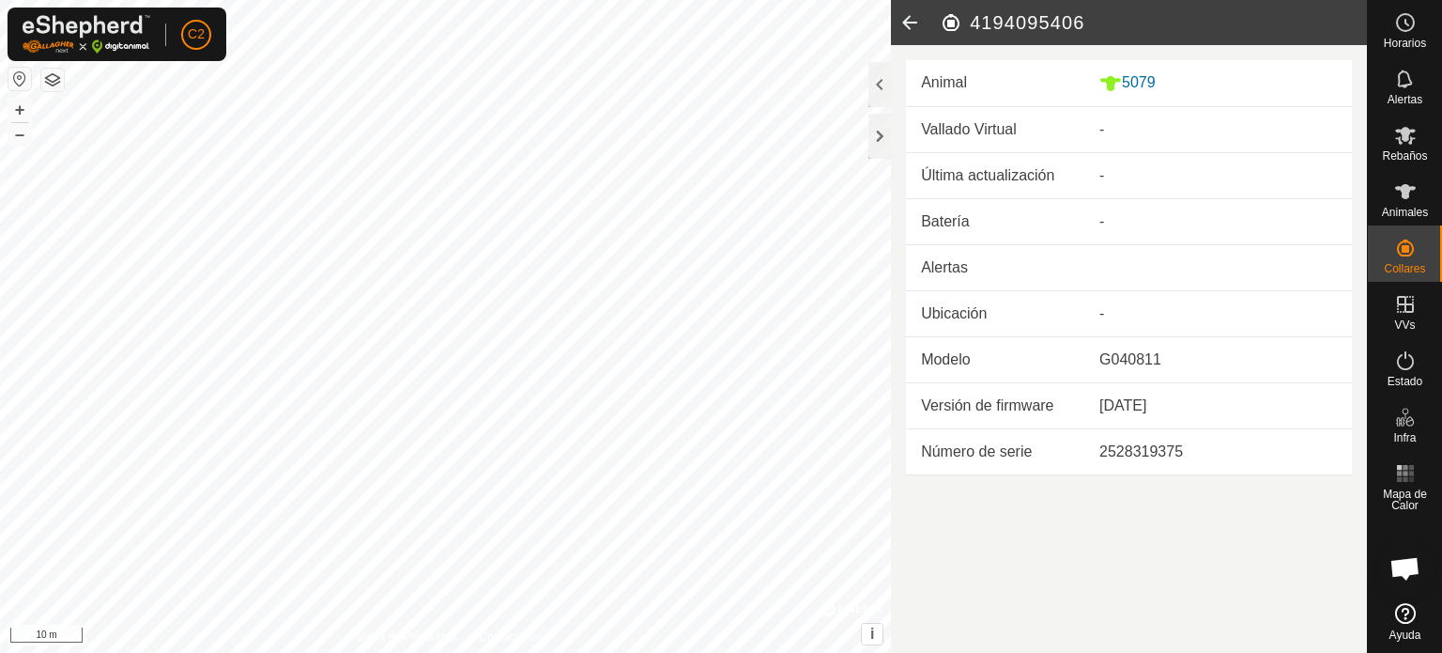
click at [1112, 131] on td "-" at bounding box center [1218, 130] width 268 height 46
click at [1157, 123] on td "-" at bounding box center [1218, 130] width 268 height 46
click at [1256, 133] on td "-" at bounding box center [1218, 130] width 268 height 46
drag, startPoint x: 1103, startPoint y: 178, endPoint x: 1049, endPoint y: 178, distance: 54.5
click at [1094, 178] on td "-" at bounding box center [1218, 176] width 268 height 46
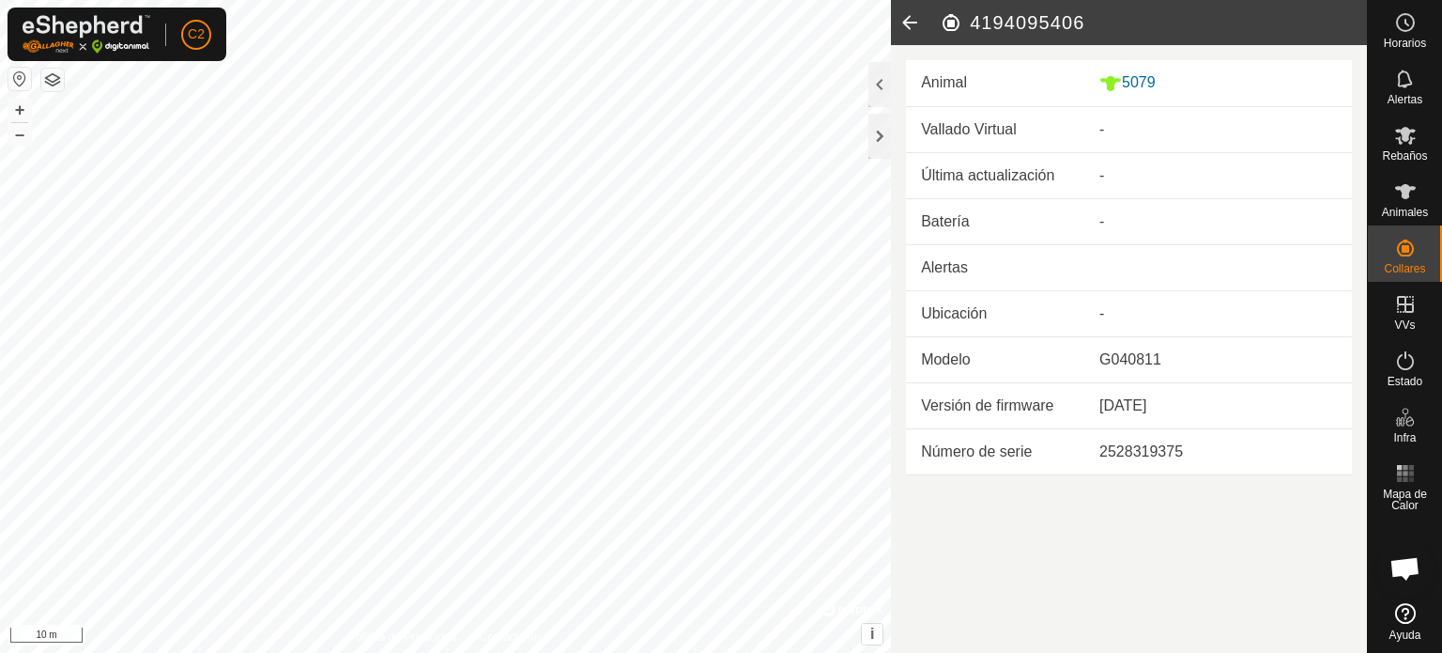
click at [1040, 170] on td "Última actualización" at bounding box center [995, 176] width 178 height 46
click at [959, 213] on td "Batería" at bounding box center [995, 221] width 178 height 46
click at [1033, 213] on td "Batería" at bounding box center [995, 221] width 178 height 46
click at [951, 22] on h2 "4194095406" at bounding box center [1153, 22] width 427 height 23
click at [1032, 18] on h2 "4194095406" at bounding box center [1153, 22] width 427 height 23
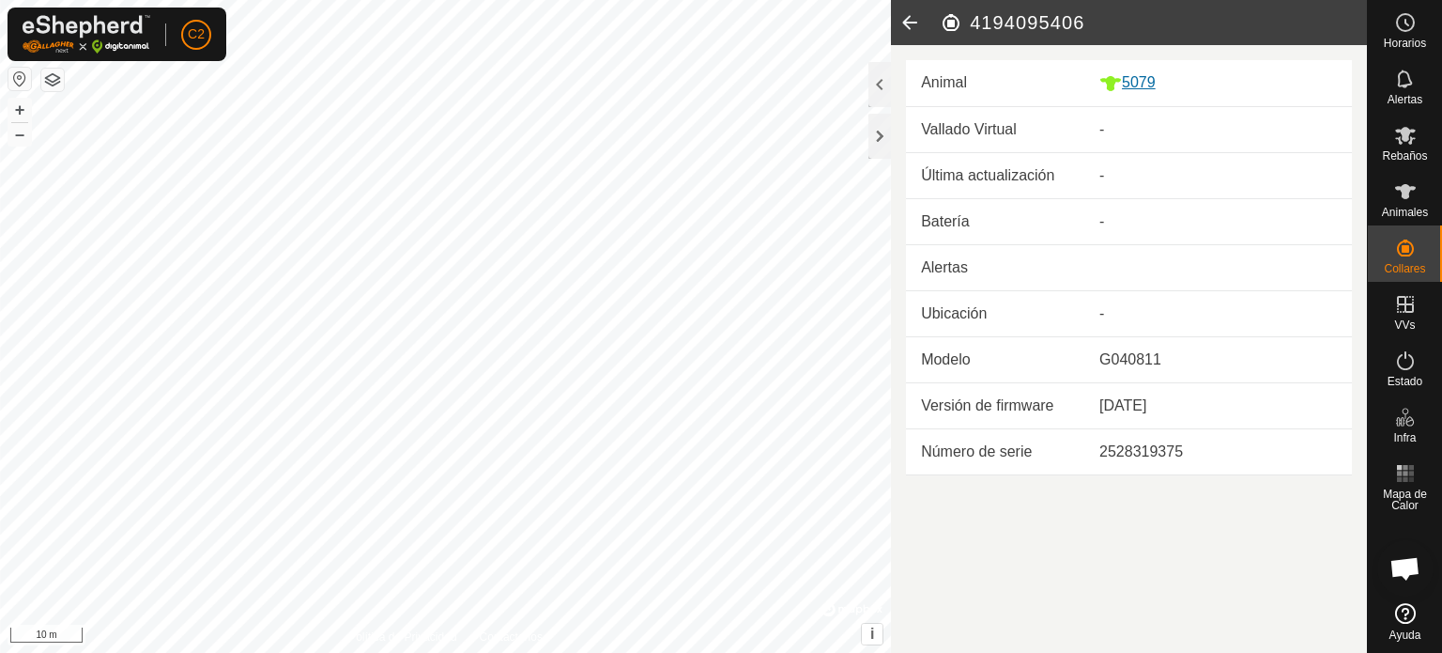
click at [1140, 78] on div "5079" at bounding box center [1218, 82] width 238 height 23
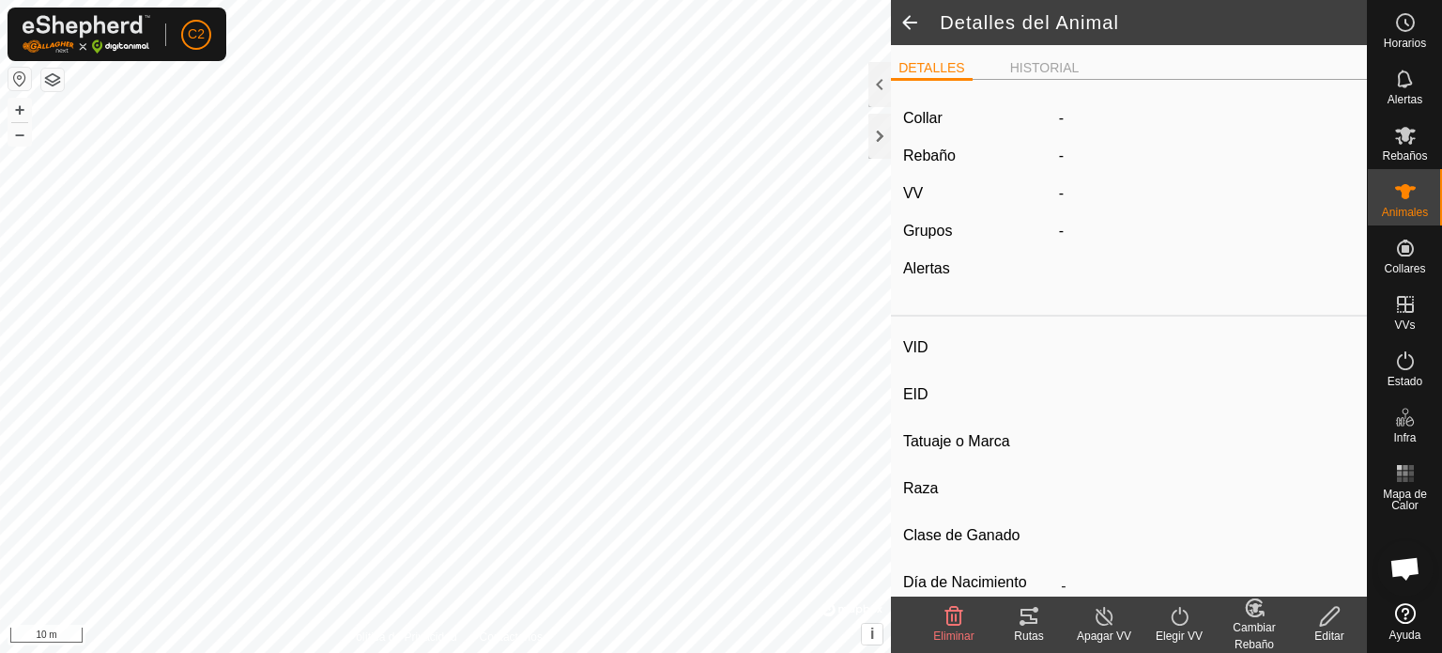
type input "5079"
type input "-"
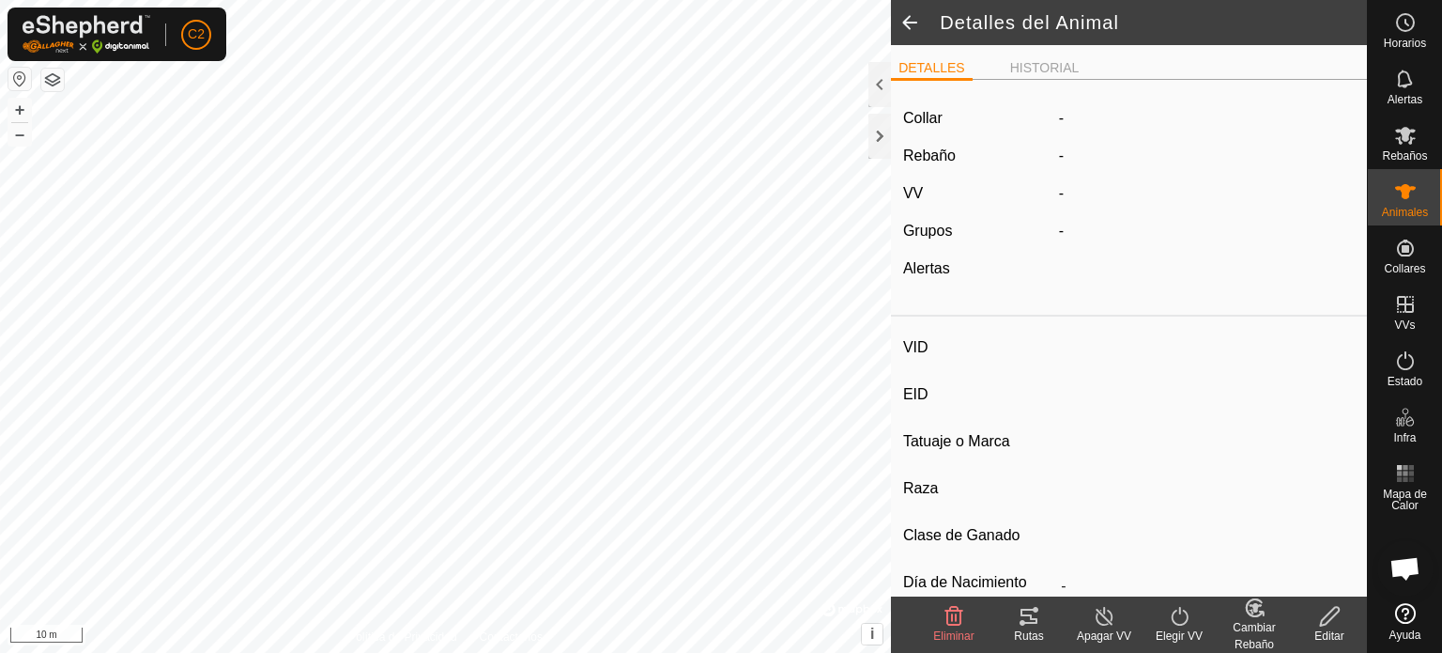
type input "0 kg"
type input "-"
click at [1059, 153] on span "-" at bounding box center [1061, 155] width 5 height 16
click at [1137, 138] on div "Collar 4194095406 Rebaño - VV - Grupos - Alertas -" at bounding box center [1129, 201] width 476 height 212
click at [1182, 607] on icon at bounding box center [1179, 616] width 23 height 23
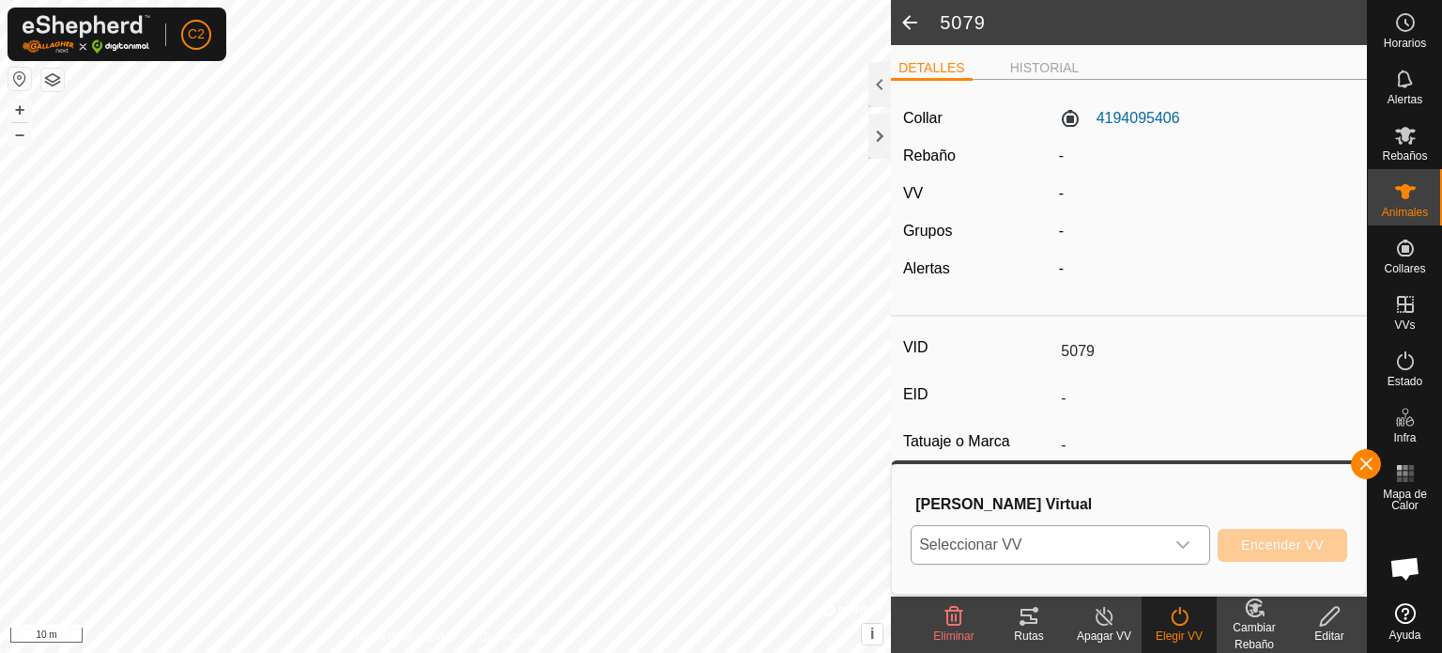
click at [1187, 539] on icon "dropdown trigger" at bounding box center [1183, 544] width 15 height 15
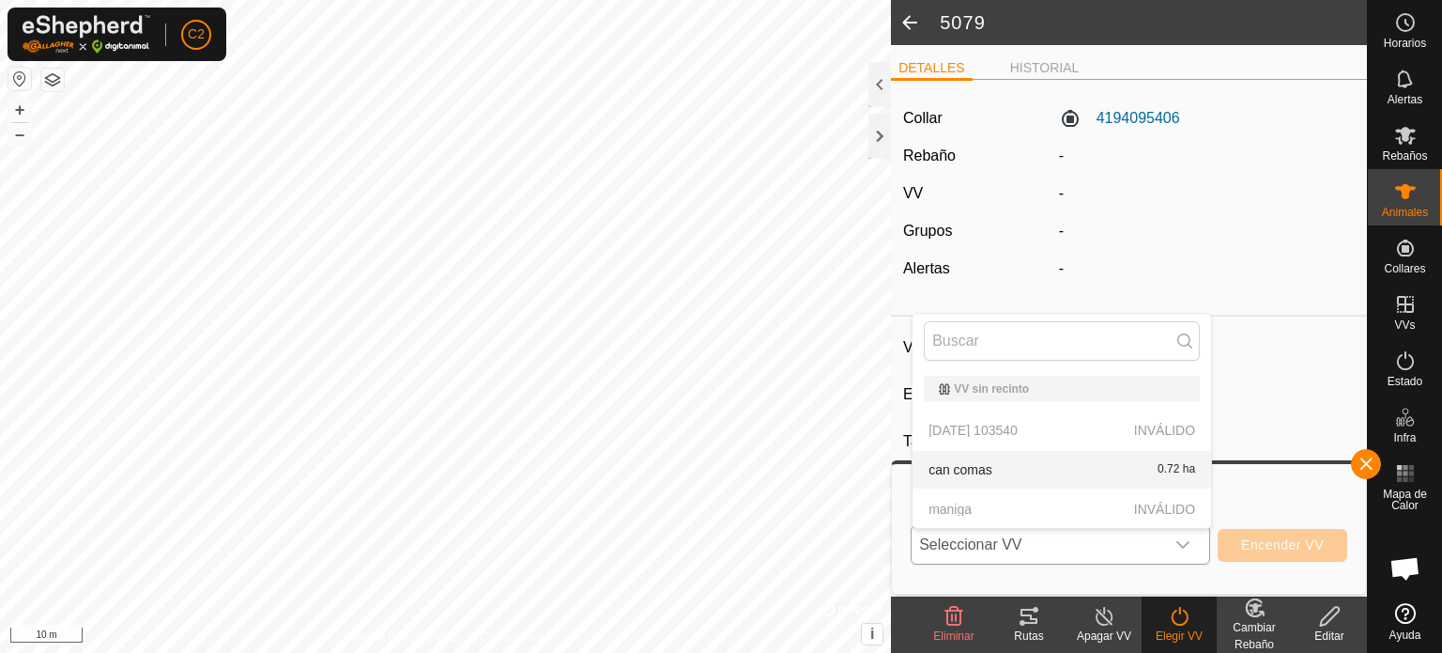
click at [961, 462] on li "can comas 0.72 ha" at bounding box center [1062, 470] width 299 height 38
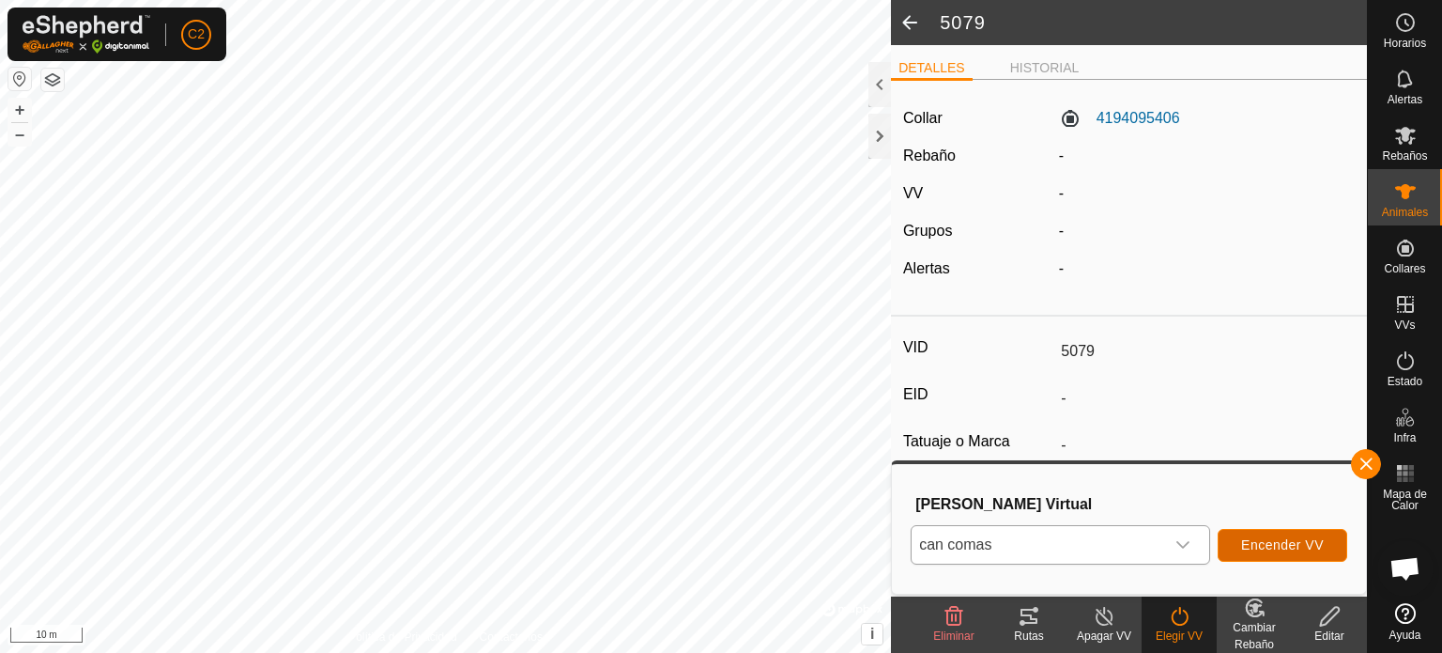
click at [1252, 537] on span "Encender VV" at bounding box center [1282, 544] width 83 height 15
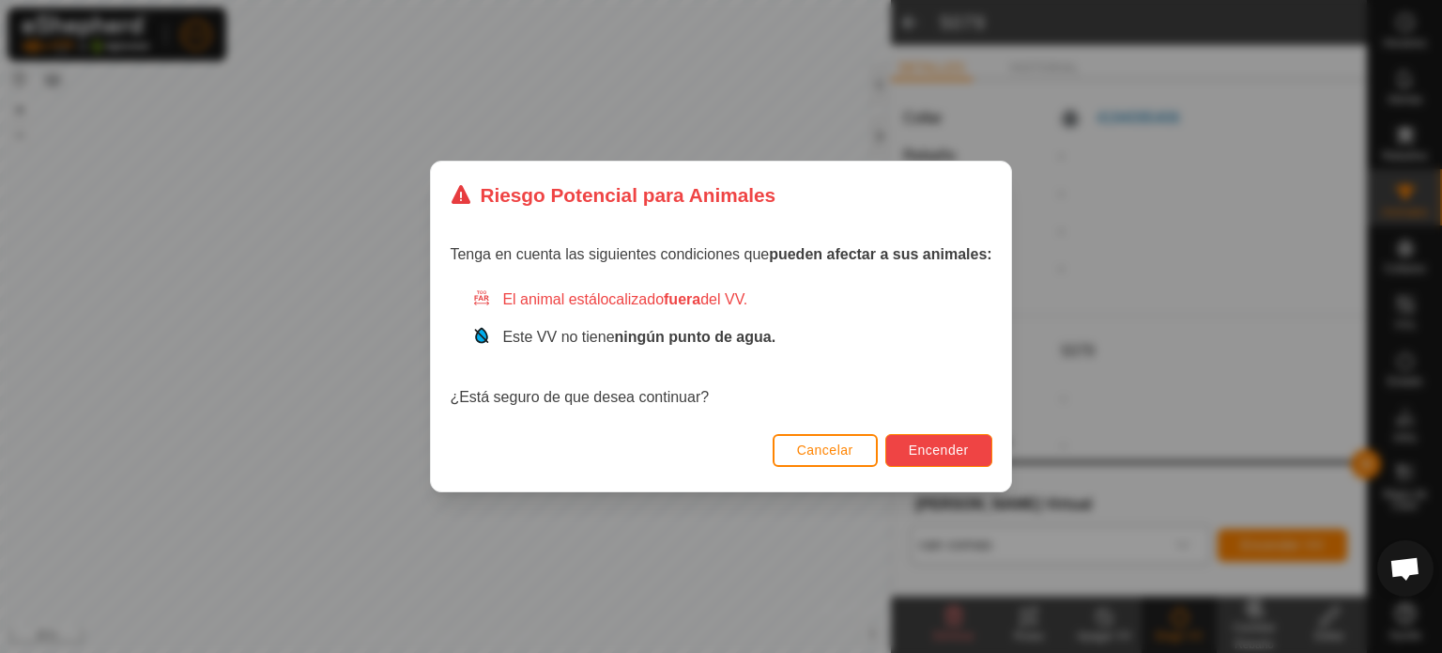
click at [951, 449] on span "Encender" at bounding box center [939, 449] width 60 height 15
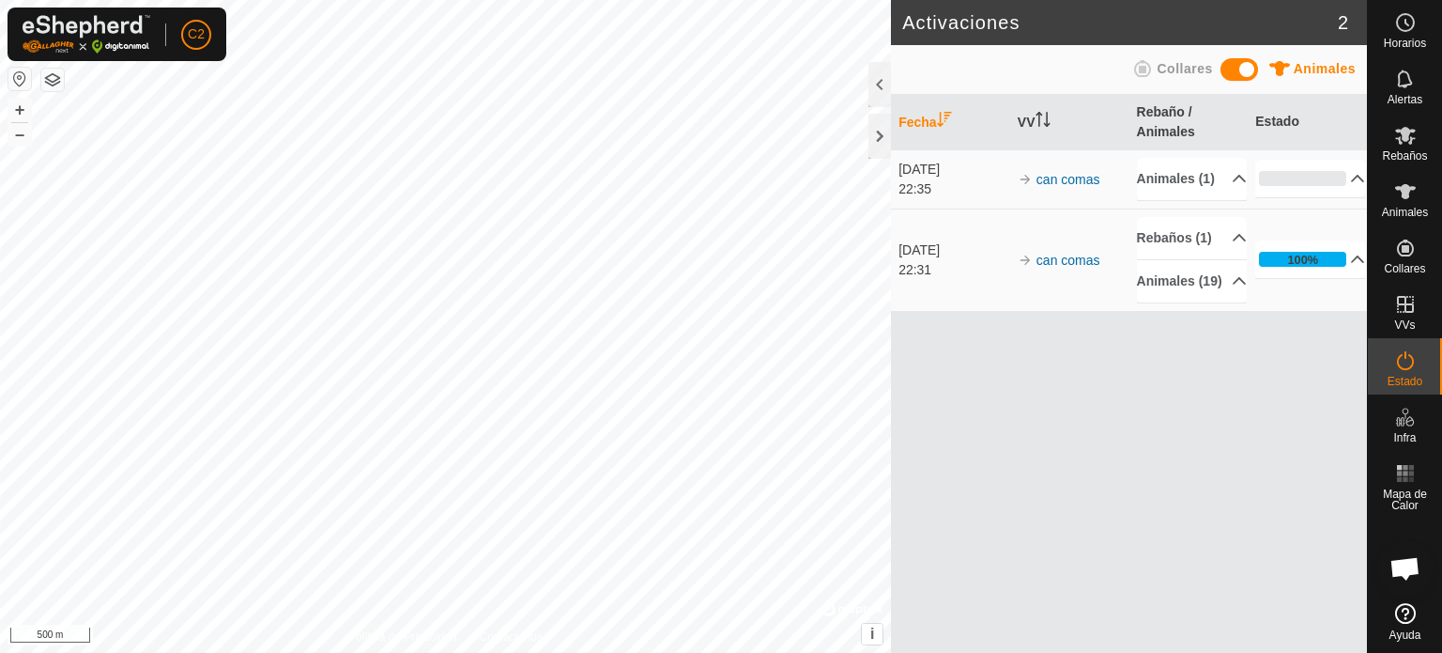
click at [1176, 249] on div "Activaciones 2 Animales Collares Fecha VV Rebaño / Animales Estado [DATE] 22:35…" at bounding box center [683, 326] width 1367 height 653
click at [901, 493] on div "Activaciones 2 Animales Collares Fecha VV Rebaño / Animales Estado [DATE] 22:35…" at bounding box center [683, 326] width 1367 height 653
